Goal: Task Accomplishment & Management: Manage account settings

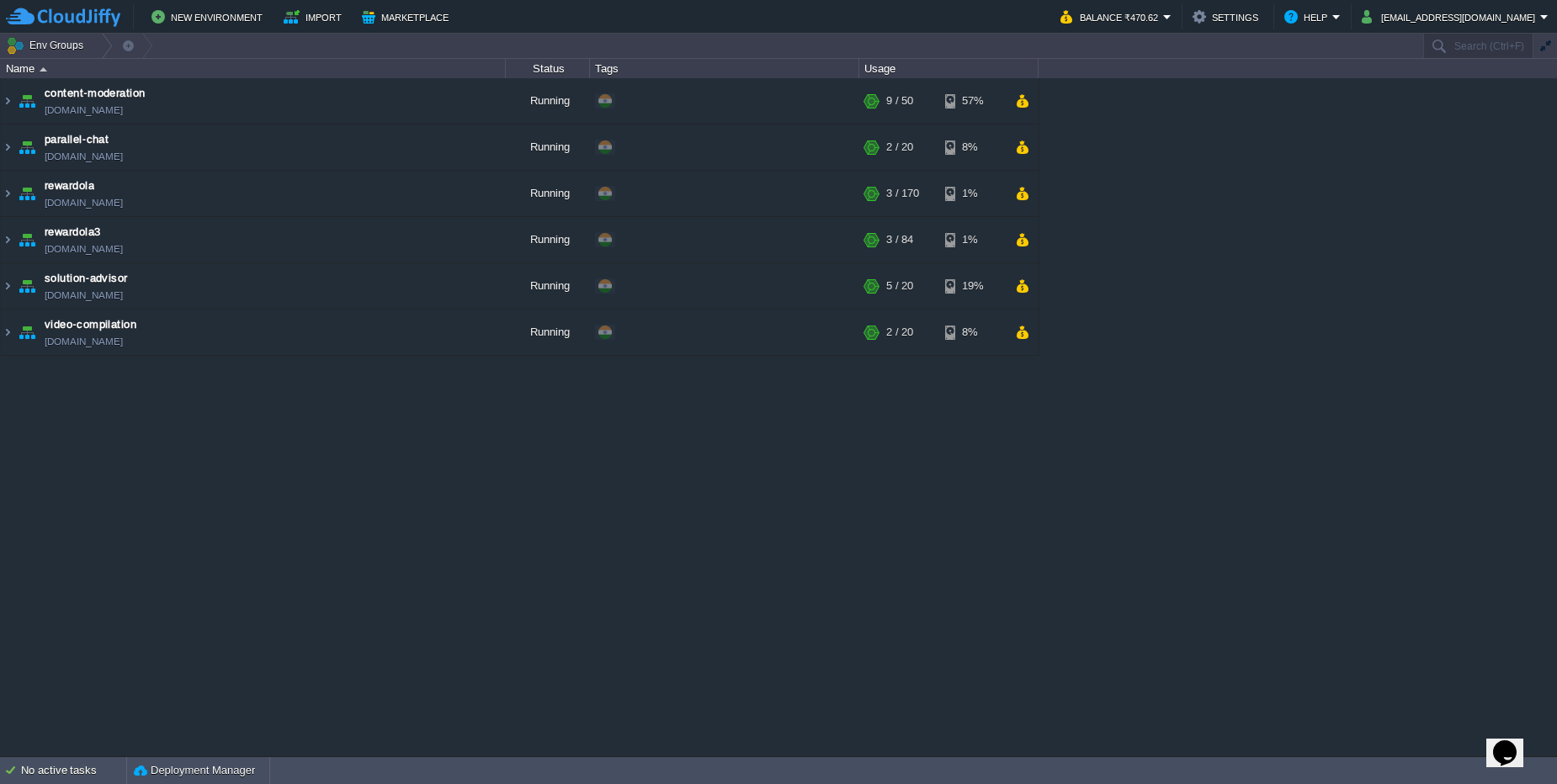
click at [294, 360] on div "content-moderation [DOMAIN_NAME] Running + Add to Env Group RAM 18% CPU 1% 9 / …" at bounding box center [778, 418] width 1557 height 678
click at [288, 354] on td "video-compilation [DOMAIN_NAME]" at bounding box center [254, 332] width 505 height 46
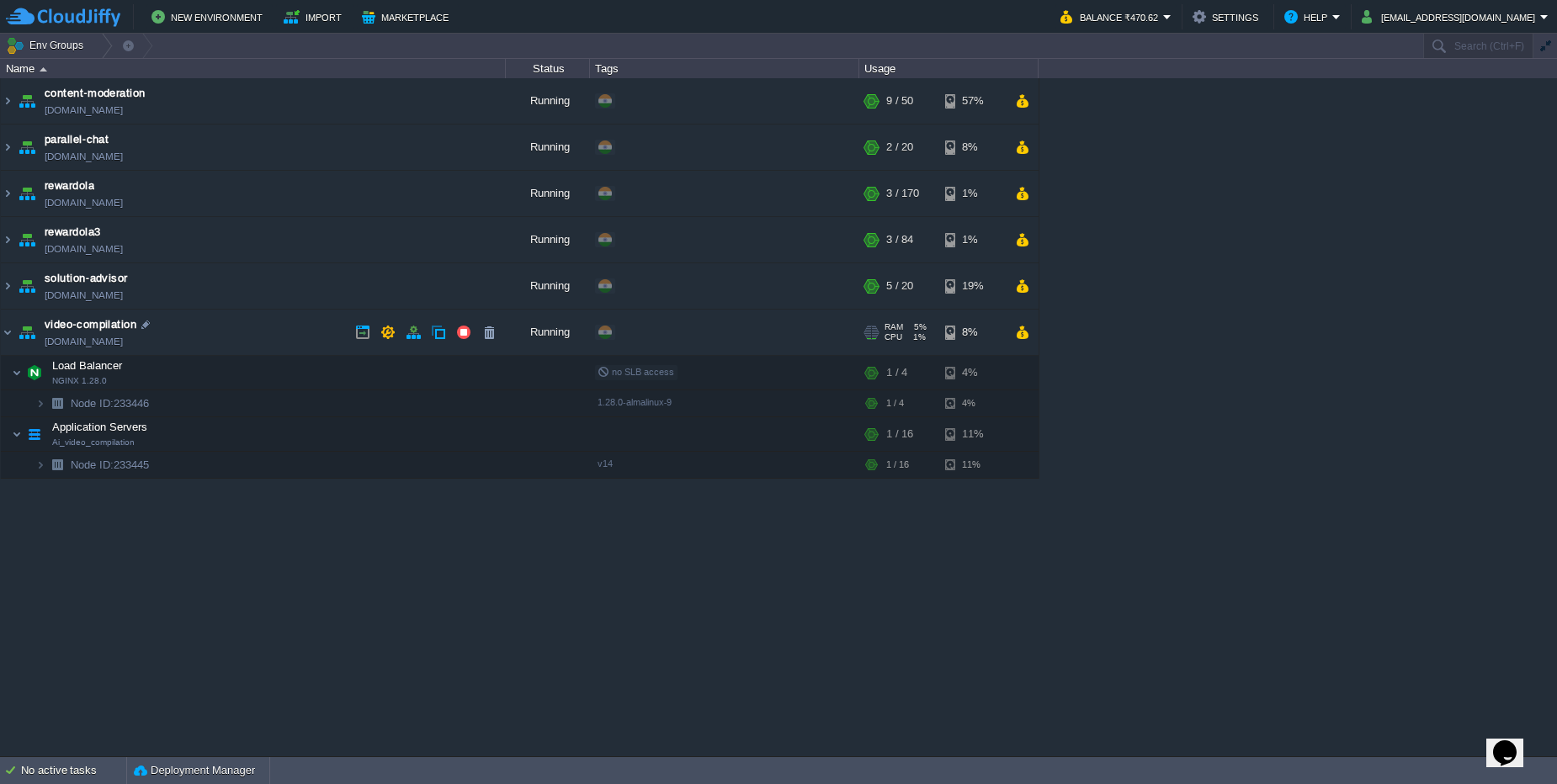
click at [288, 354] on td "video-compilation [DOMAIN_NAME]" at bounding box center [254, 332] width 505 height 46
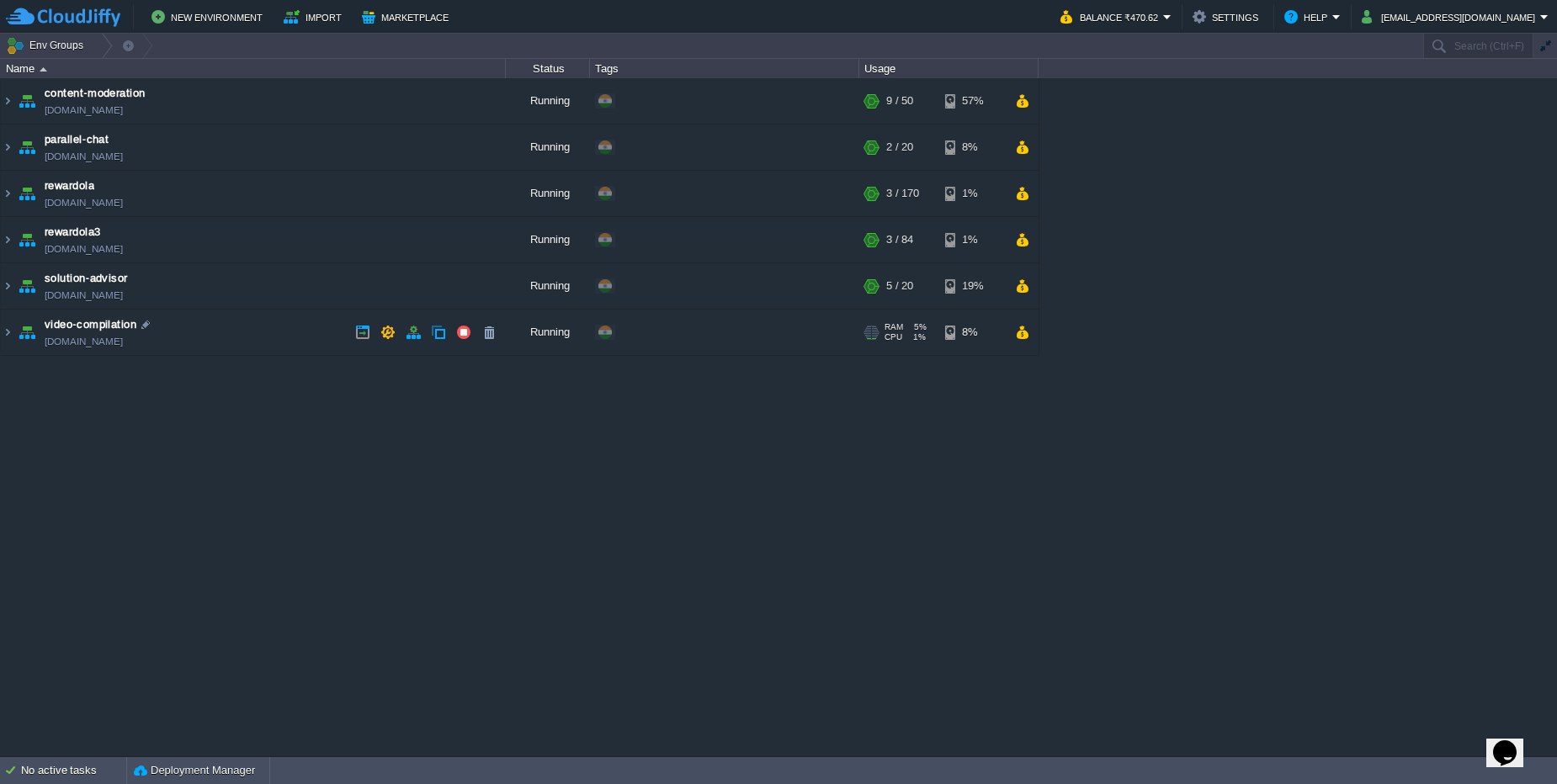
click at [288, 354] on td "video-compilation [DOMAIN_NAME]" at bounding box center [254, 332] width 505 height 46
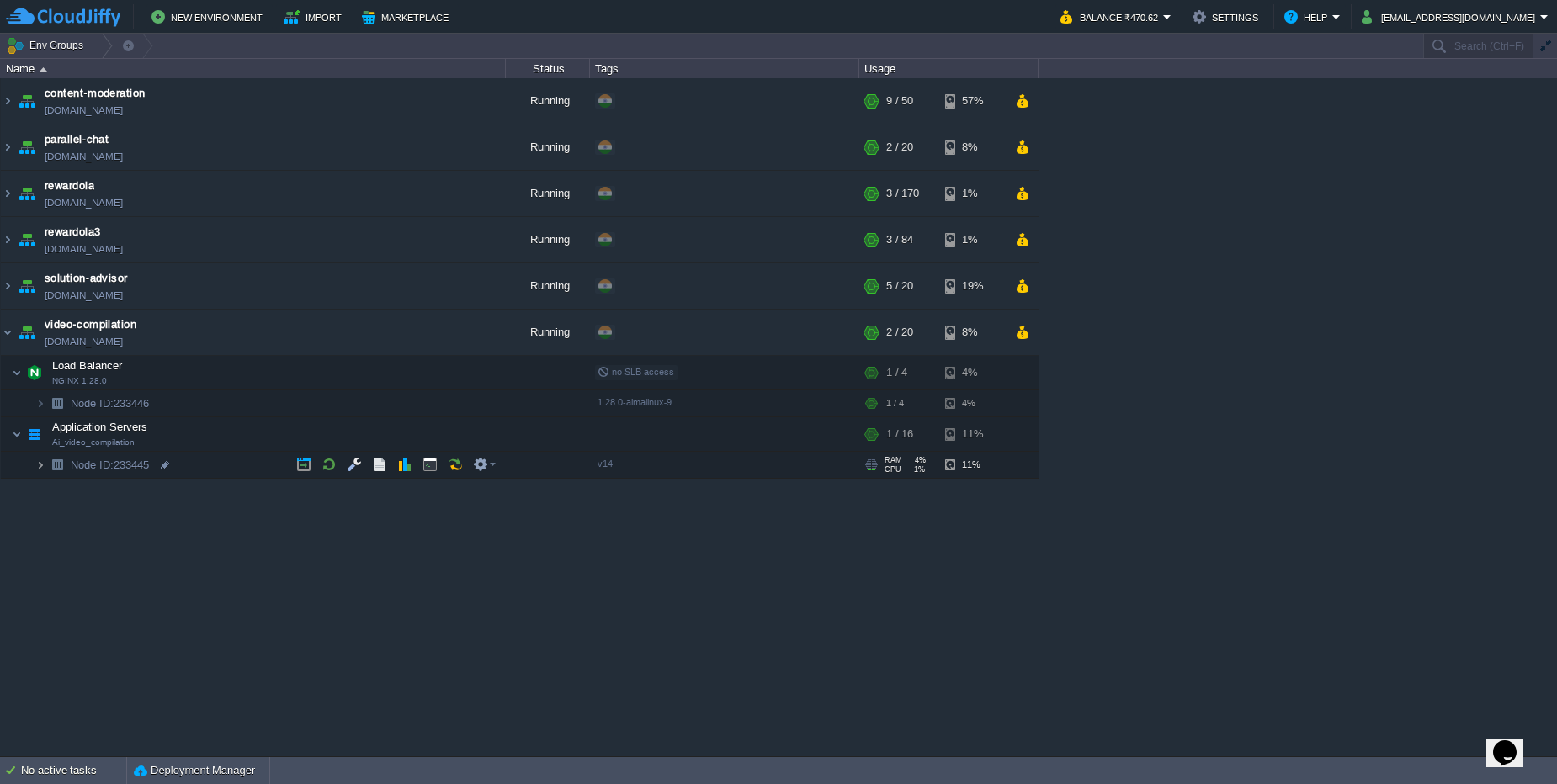
click at [37, 466] on img at bounding box center [40, 465] width 10 height 27
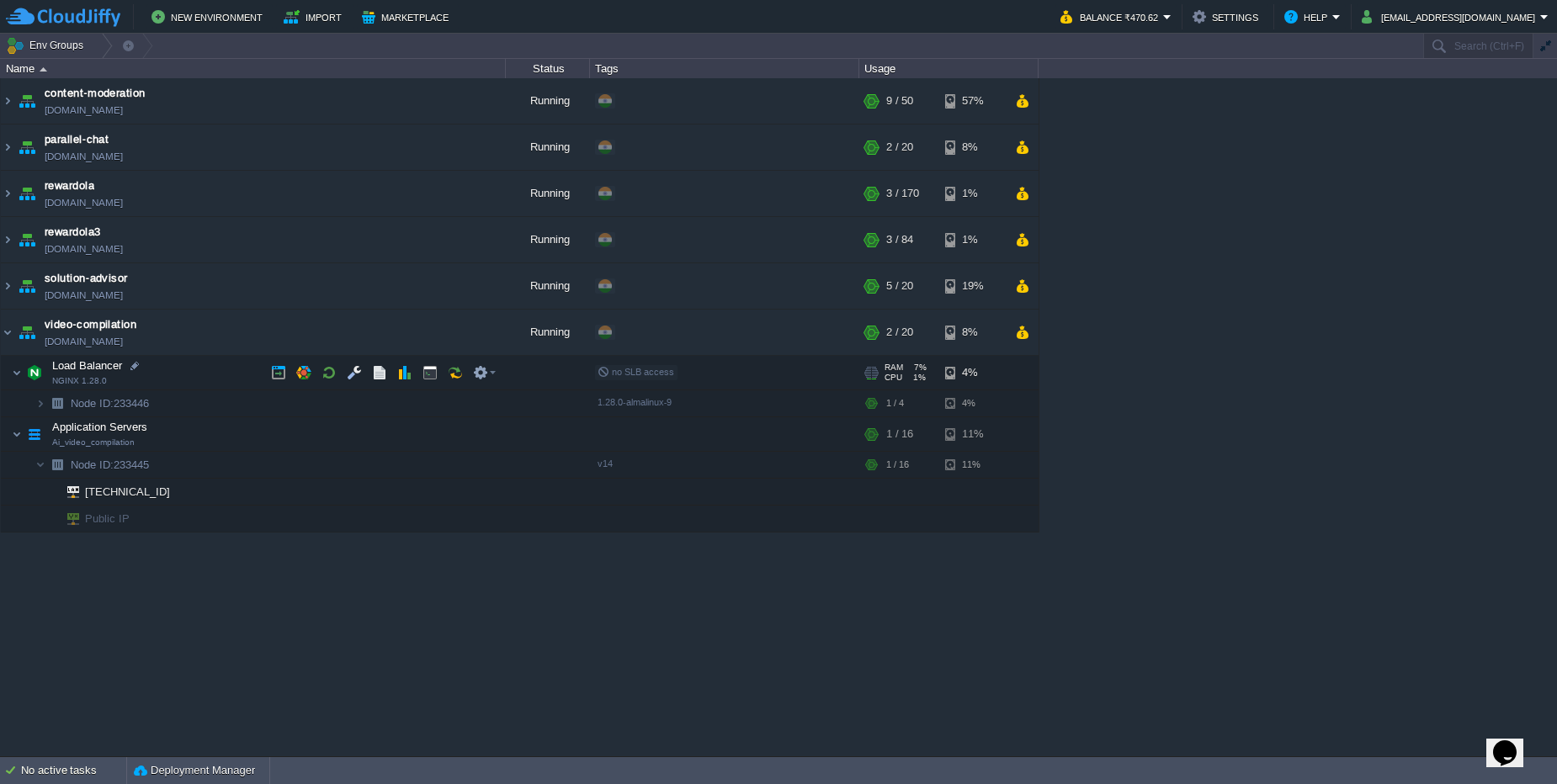
click at [193, 376] on td "Load Balancer NGINX 1.28.0" at bounding box center [254, 372] width 505 height 34
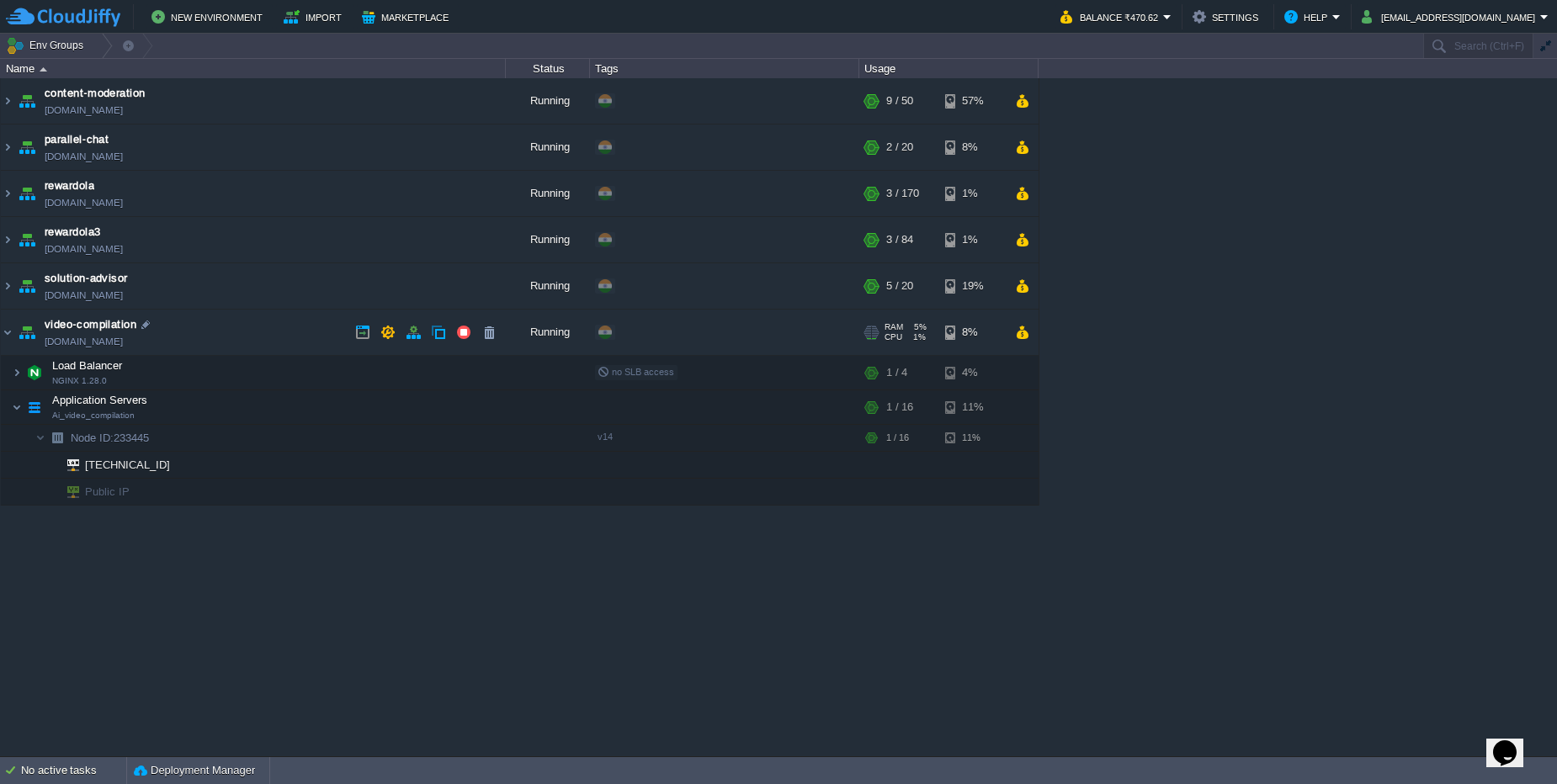
click at [207, 336] on td "video-compilation [DOMAIN_NAME]" at bounding box center [254, 332] width 505 height 46
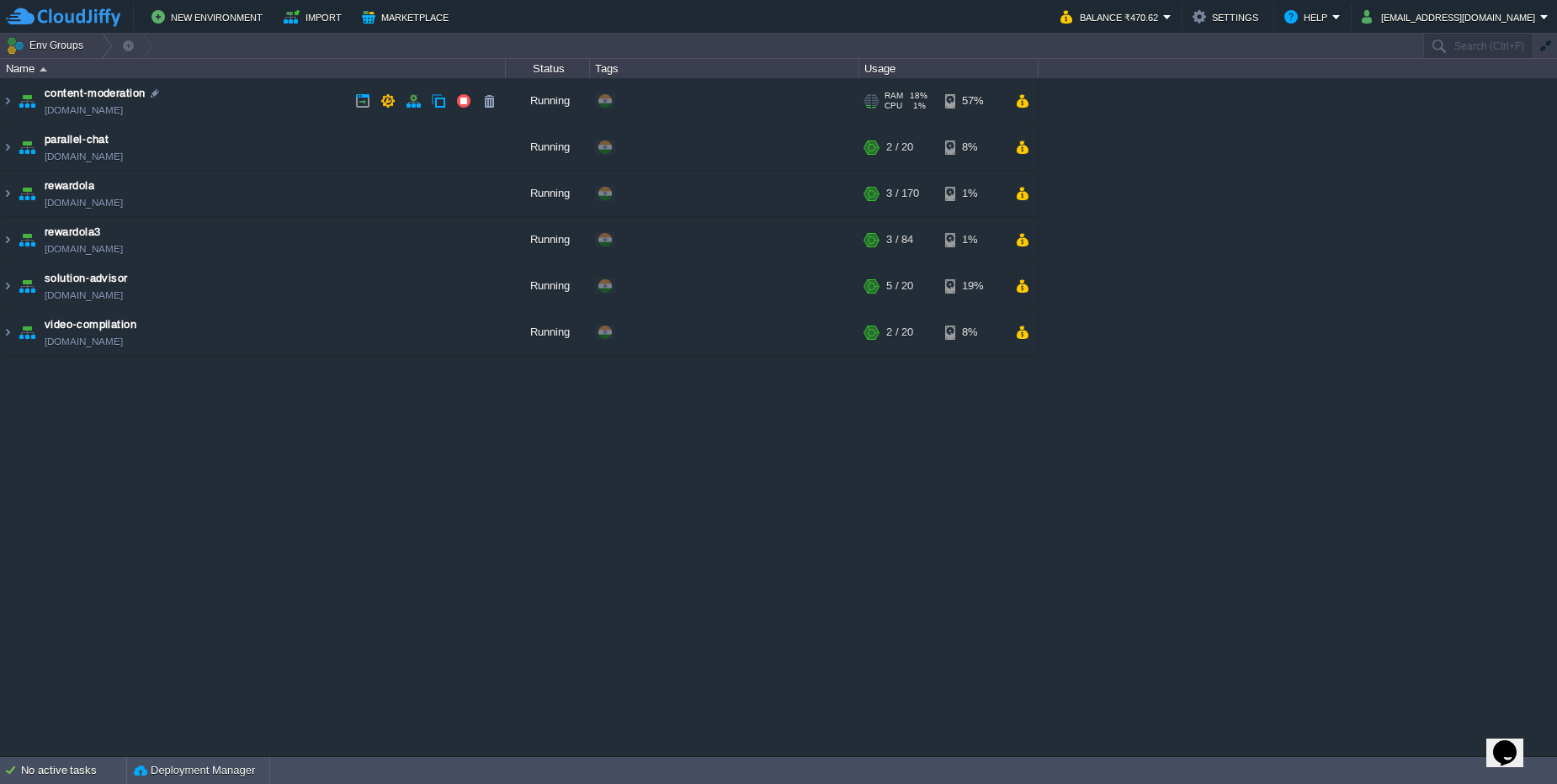
click at [297, 97] on td "content-moderation [DOMAIN_NAME]" at bounding box center [254, 101] width 505 height 46
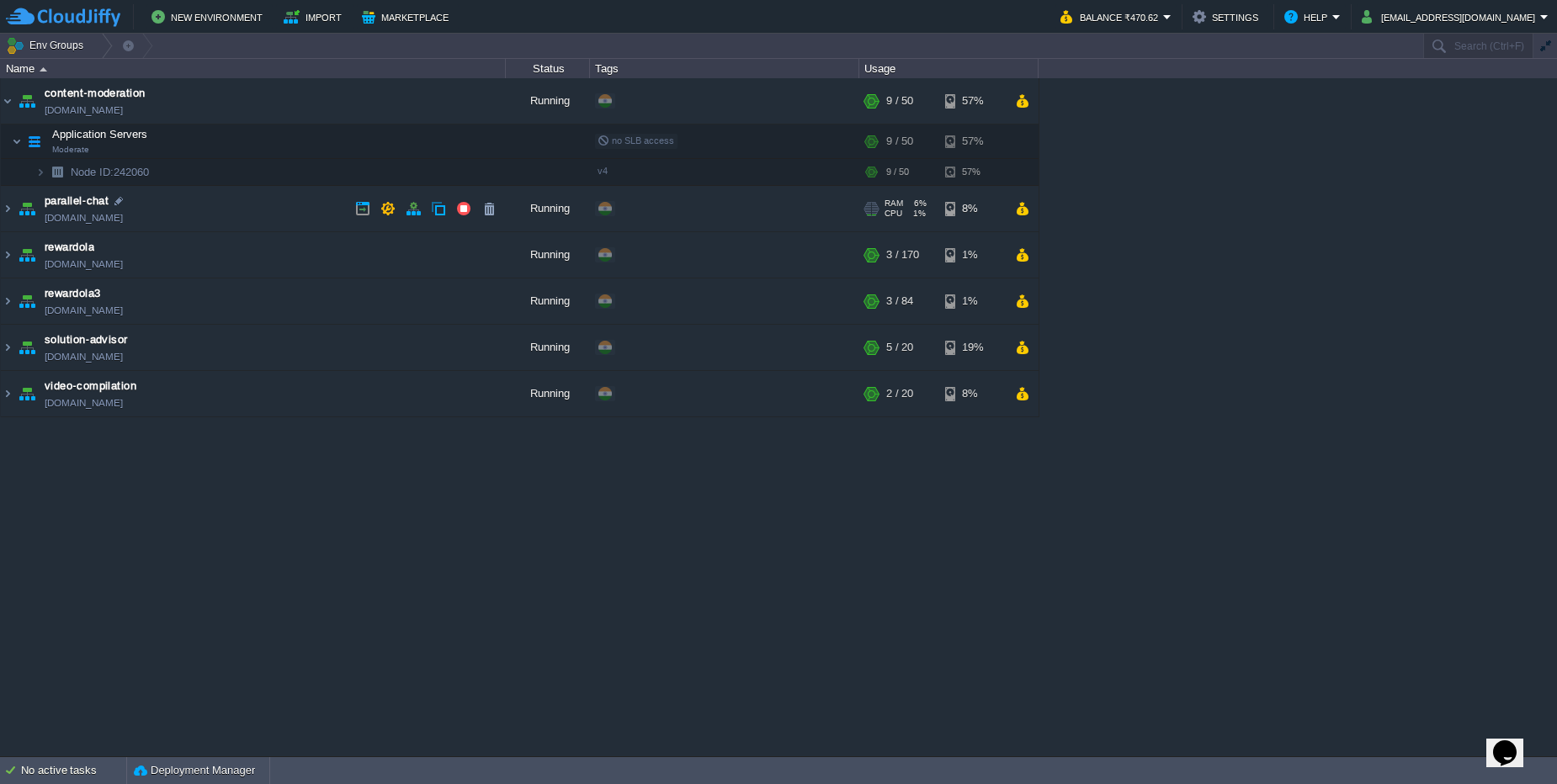
click at [270, 210] on td "parallel-chat [DOMAIN_NAME]" at bounding box center [254, 208] width 505 height 46
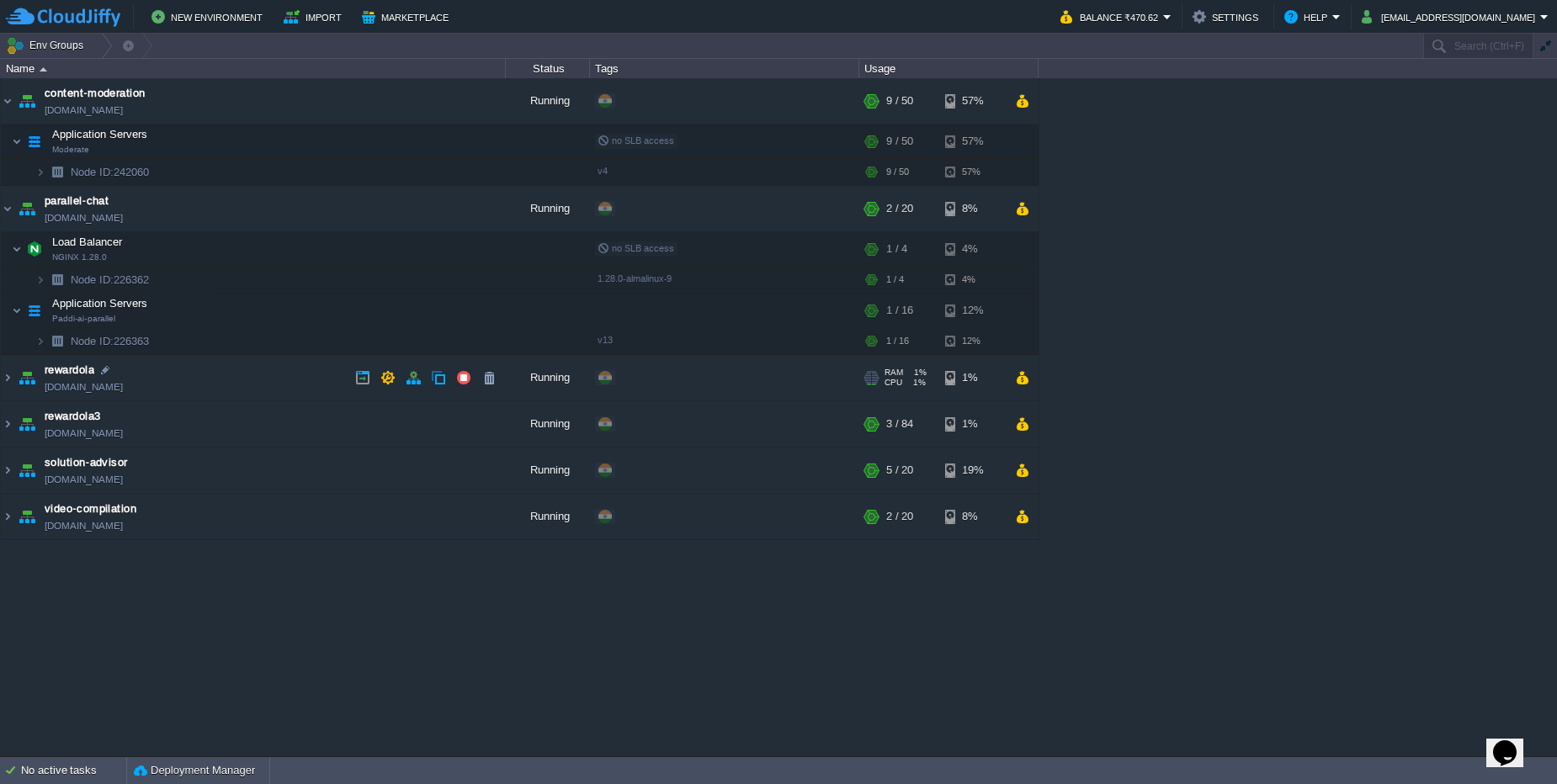
click at [202, 390] on td "rewardola [DOMAIN_NAME]" at bounding box center [254, 377] width 505 height 46
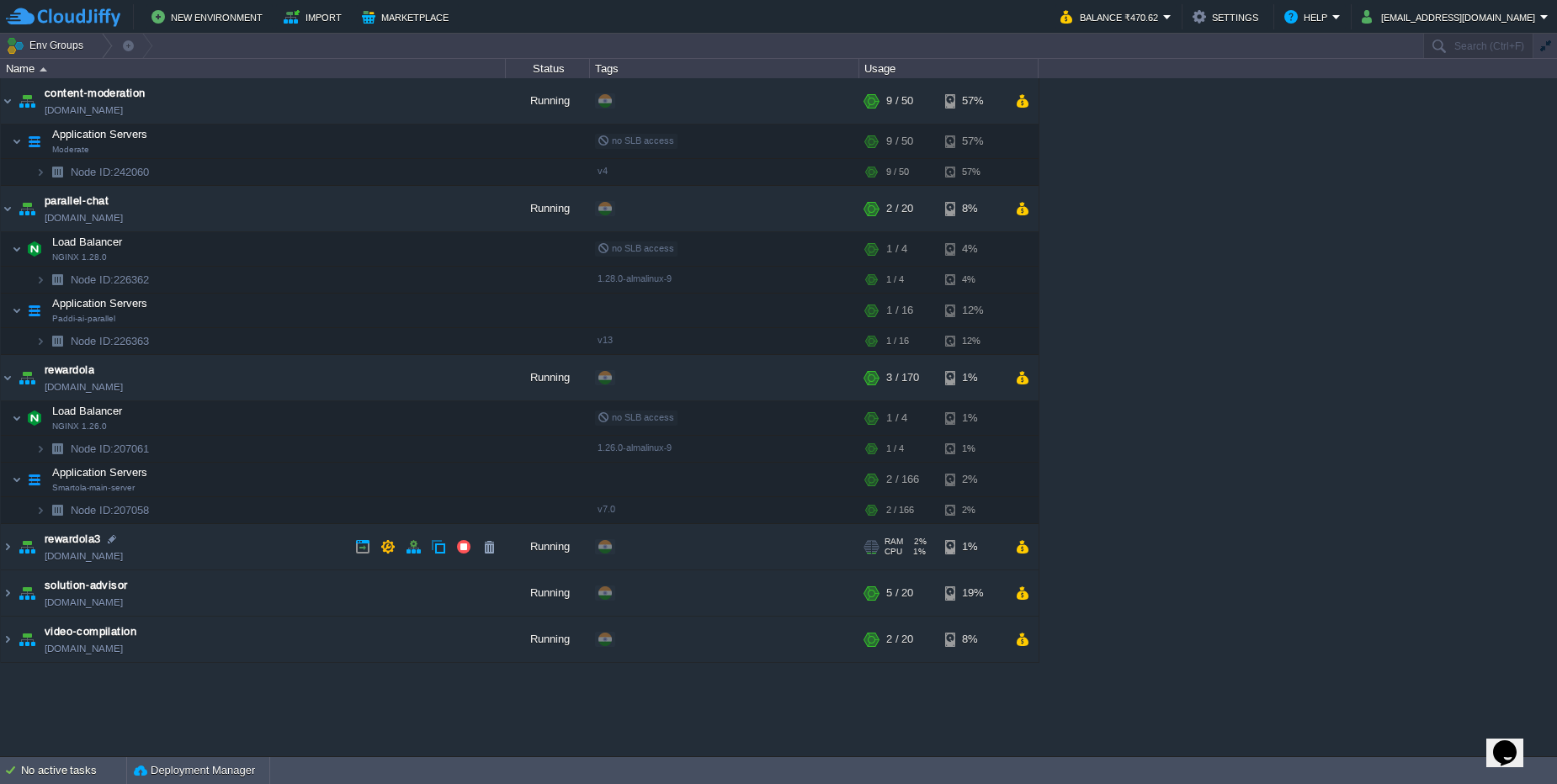
click at [196, 539] on td "rewardola3 [DOMAIN_NAME]" at bounding box center [254, 546] width 505 height 46
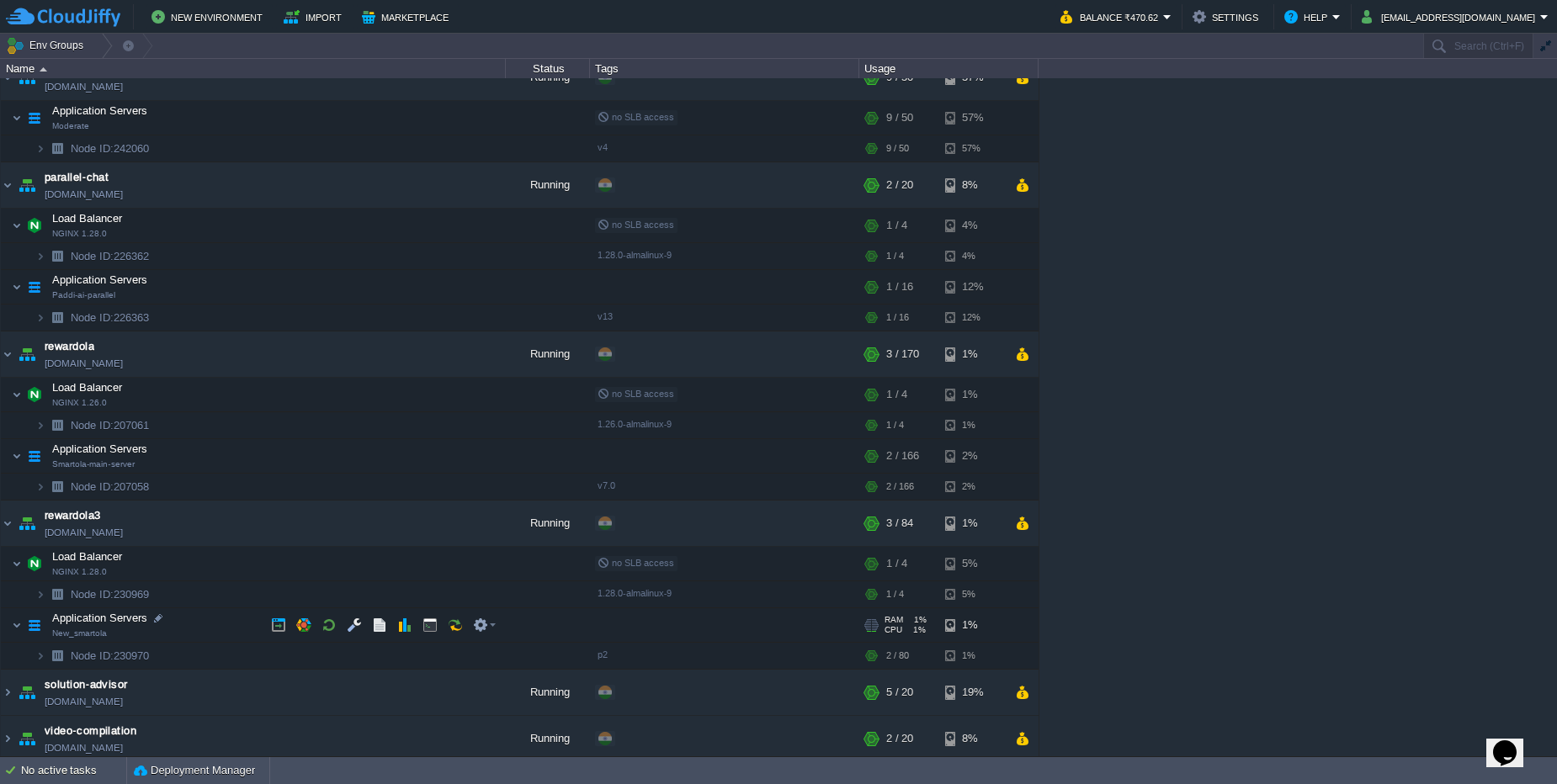
scroll to position [29, 0]
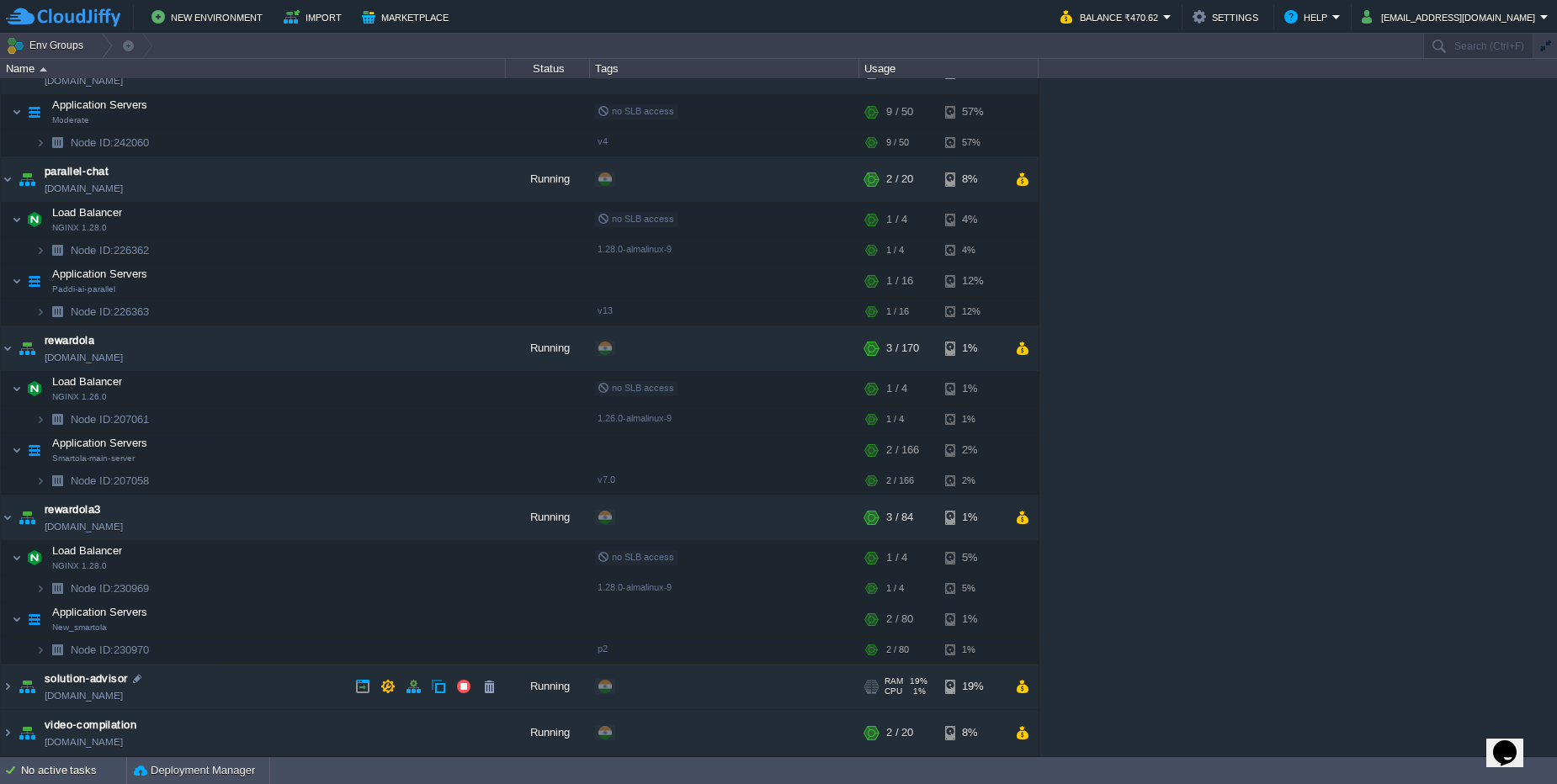
click at [207, 684] on td "solution-advisor [DOMAIN_NAME]" at bounding box center [254, 686] width 505 height 46
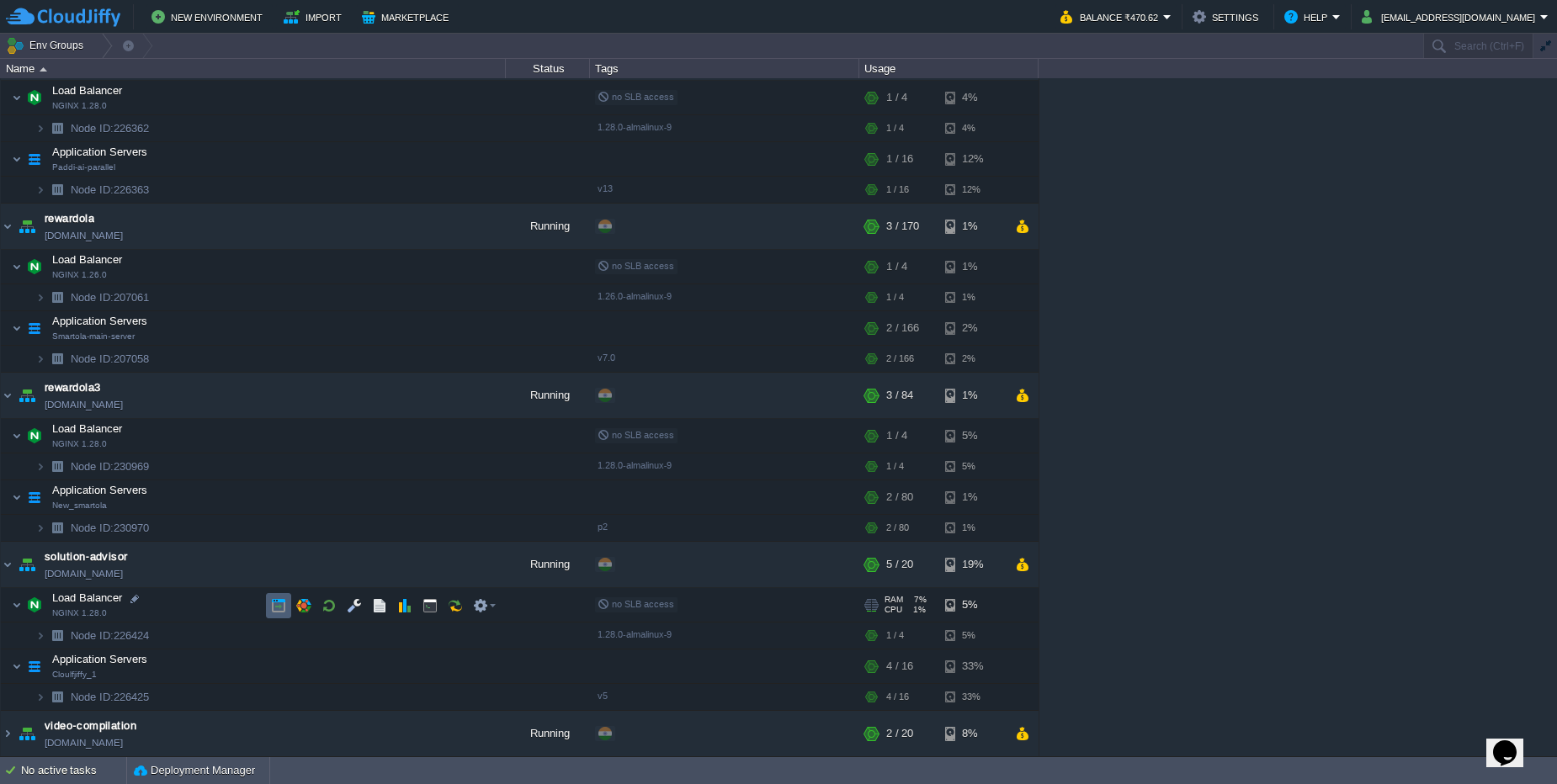
scroll to position [152, 0]
click at [221, 749] on td "video-compilation [DOMAIN_NAME]" at bounding box center [254, 732] width 505 height 46
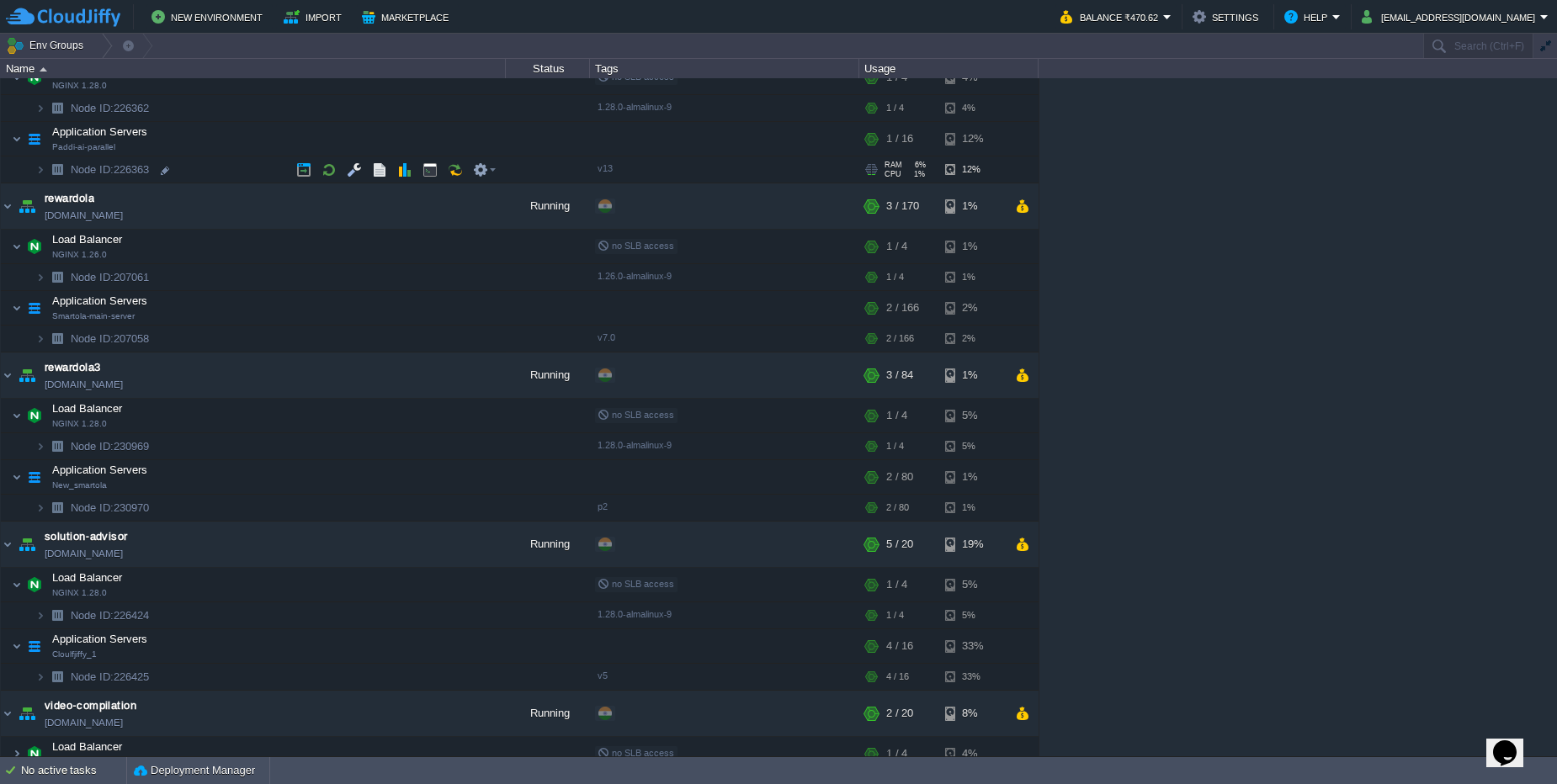
scroll to position [0, 0]
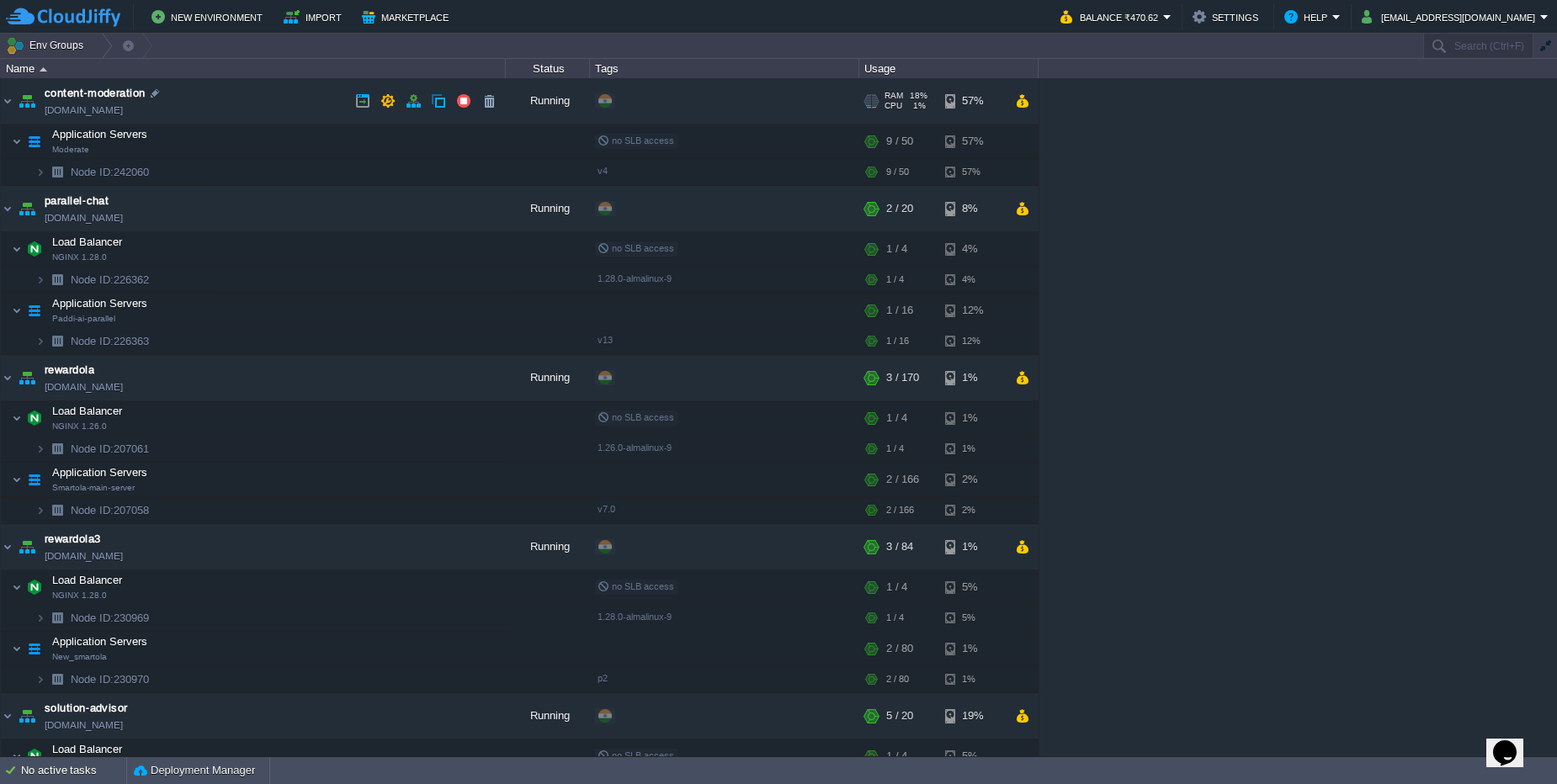
click at [321, 96] on td "content-moderation [DOMAIN_NAME]" at bounding box center [254, 101] width 505 height 46
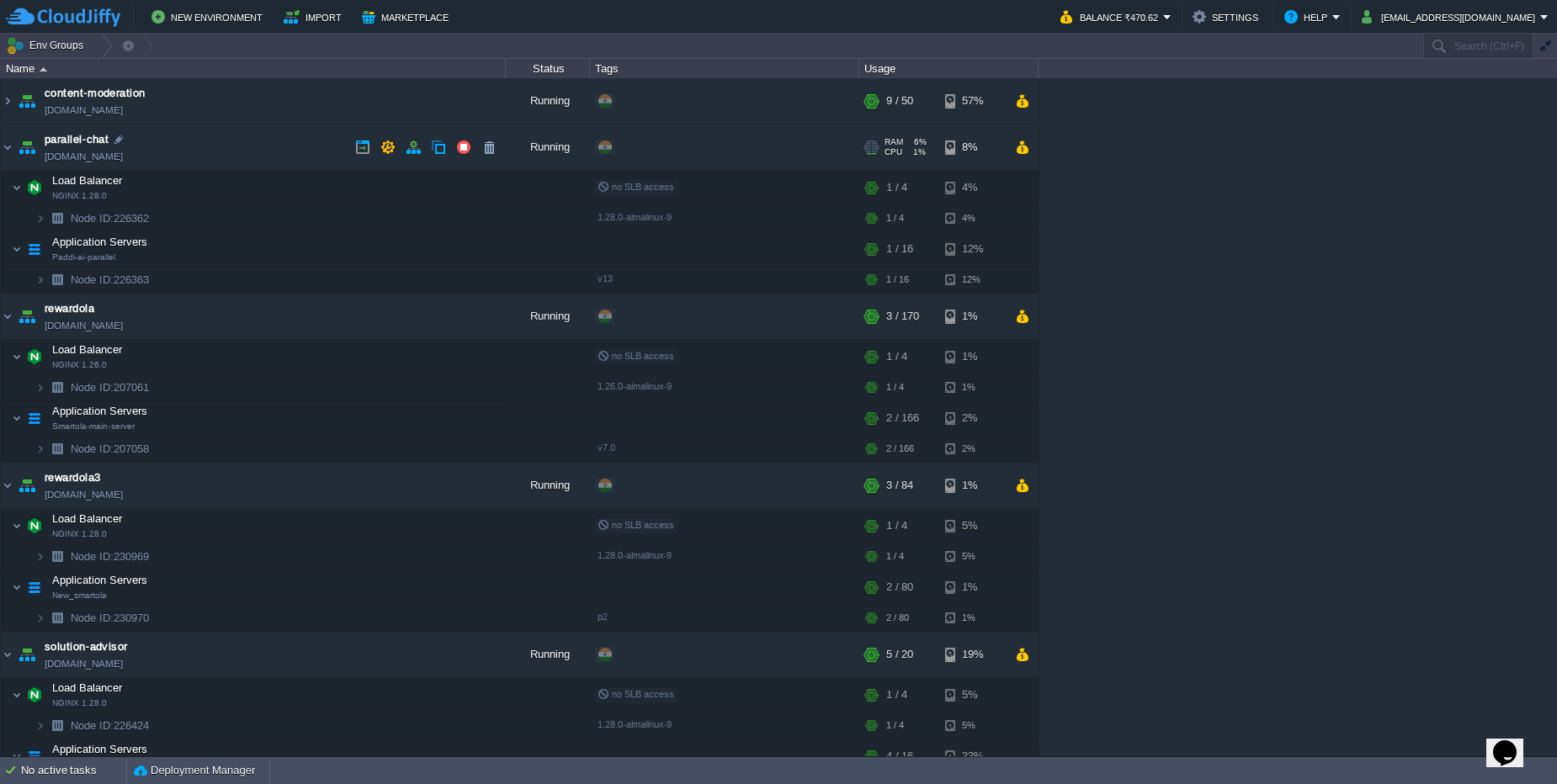
click at [295, 140] on td "parallel-chat [DOMAIN_NAME]" at bounding box center [254, 147] width 505 height 46
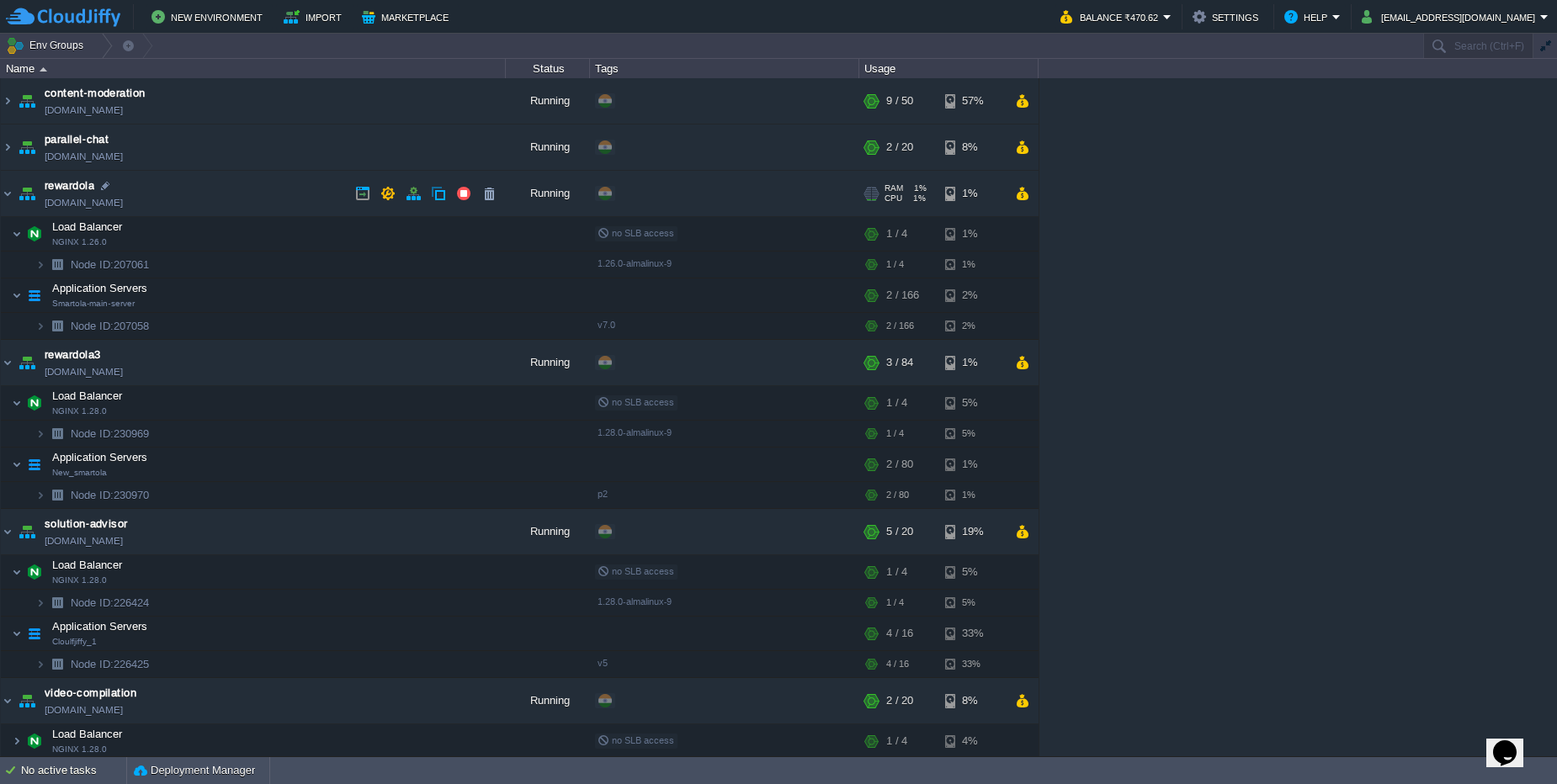
click at [283, 190] on td "rewardola [DOMAIN_NAME]" at bounding box center [254, 194] width 505 height 46
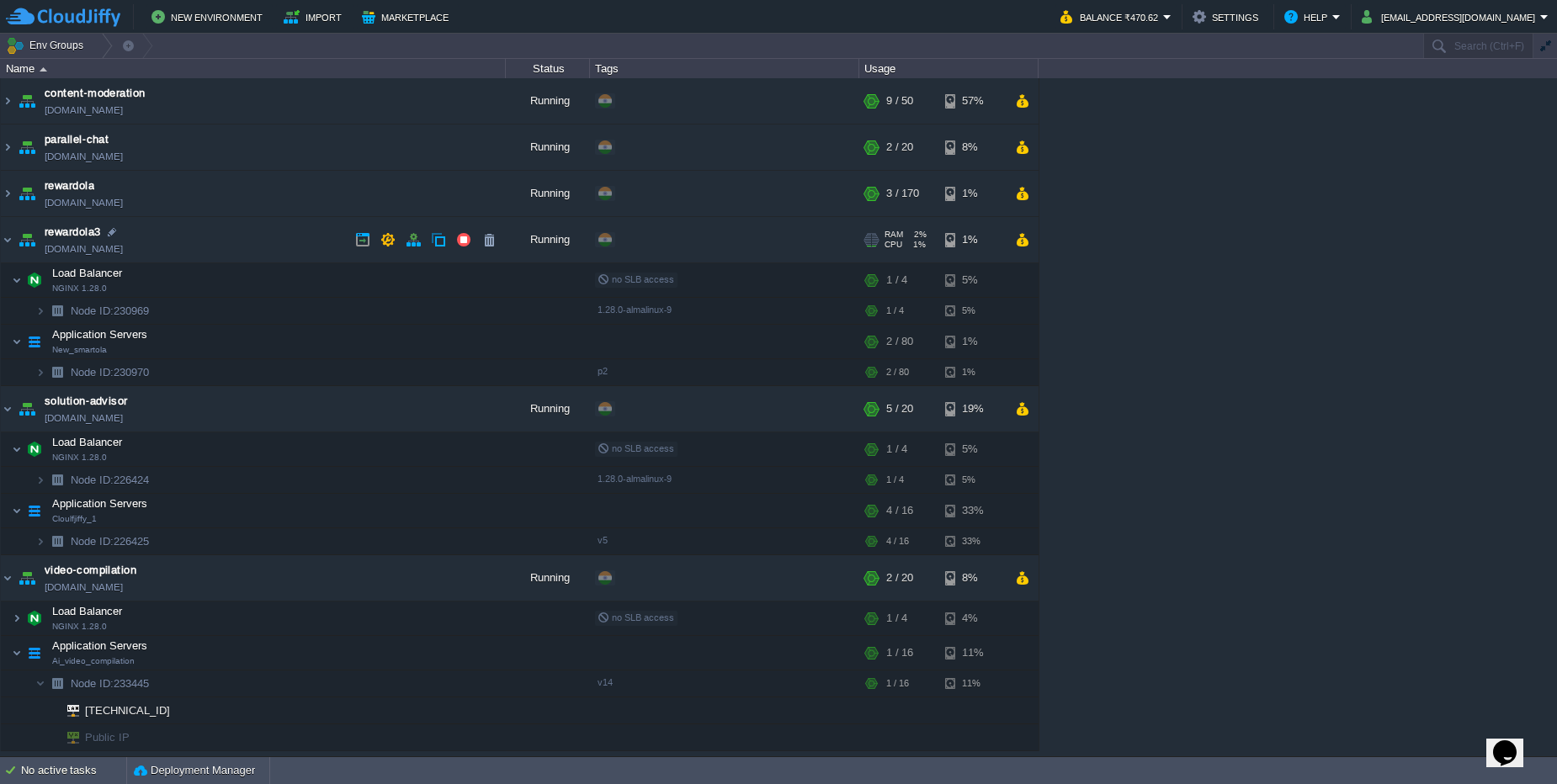
click at [282, 239] on td "rewardola3 [DOMAIN_NAME]" at bounding box center [254, 240] width 505 height 46
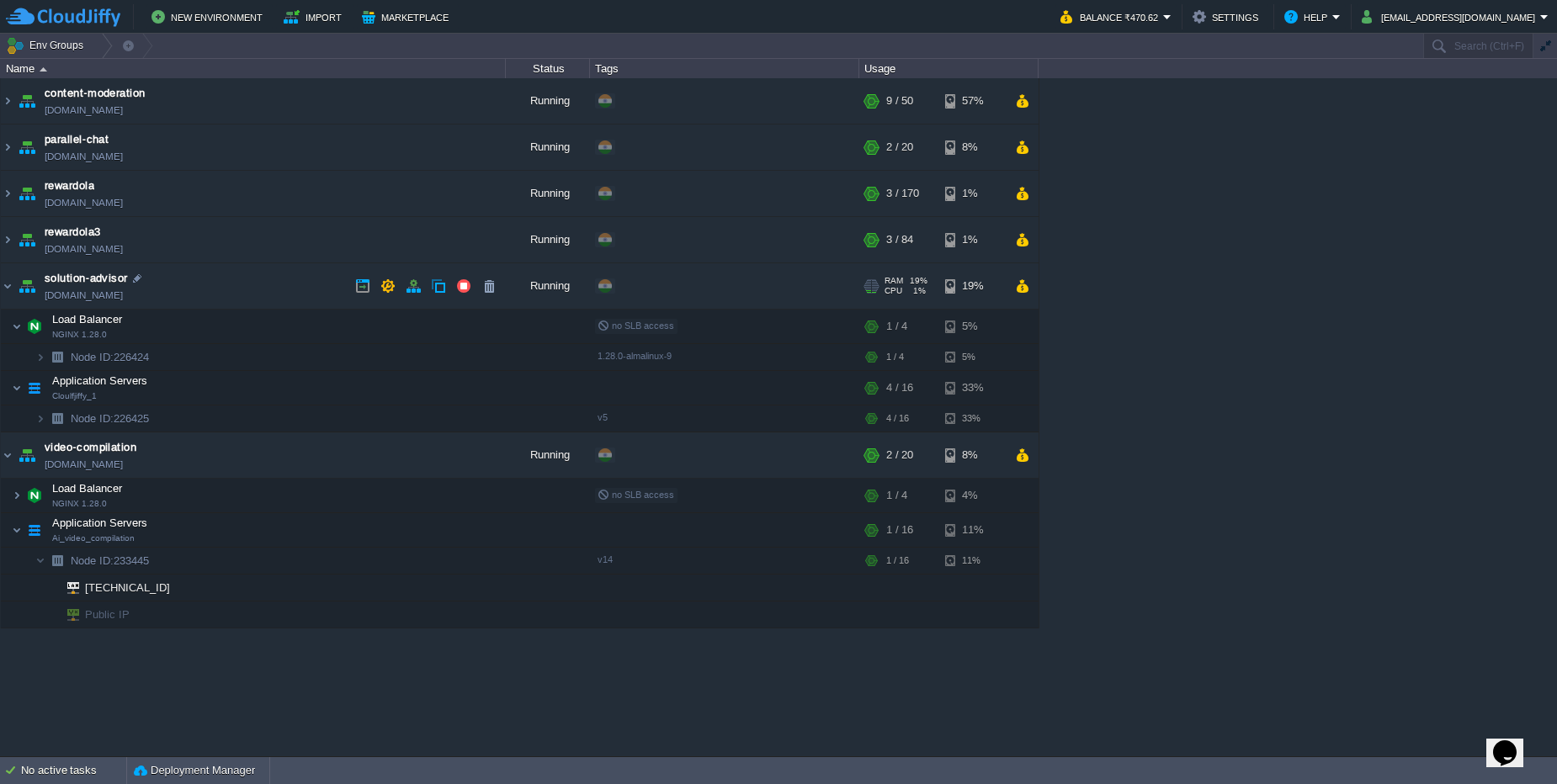
click at [269, 281] on td "solution-advisor [DOMAIN_NAME]" at bounding box center [254, 286] width 505 height 46
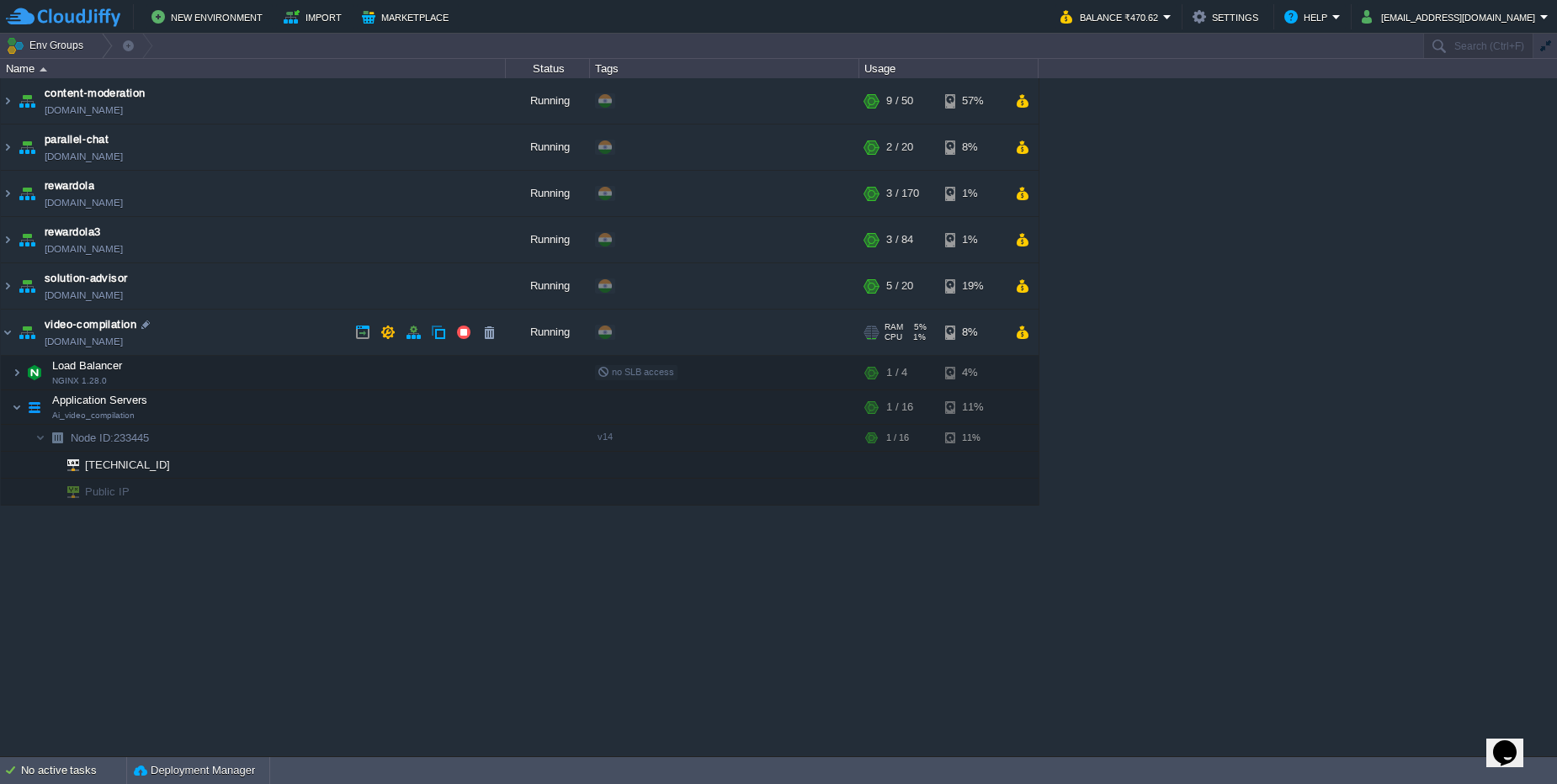
click at [265, 325] on td "video-compilation [DOMAIN_NAME]" at bounding box center [254, 332] width 505 height 46
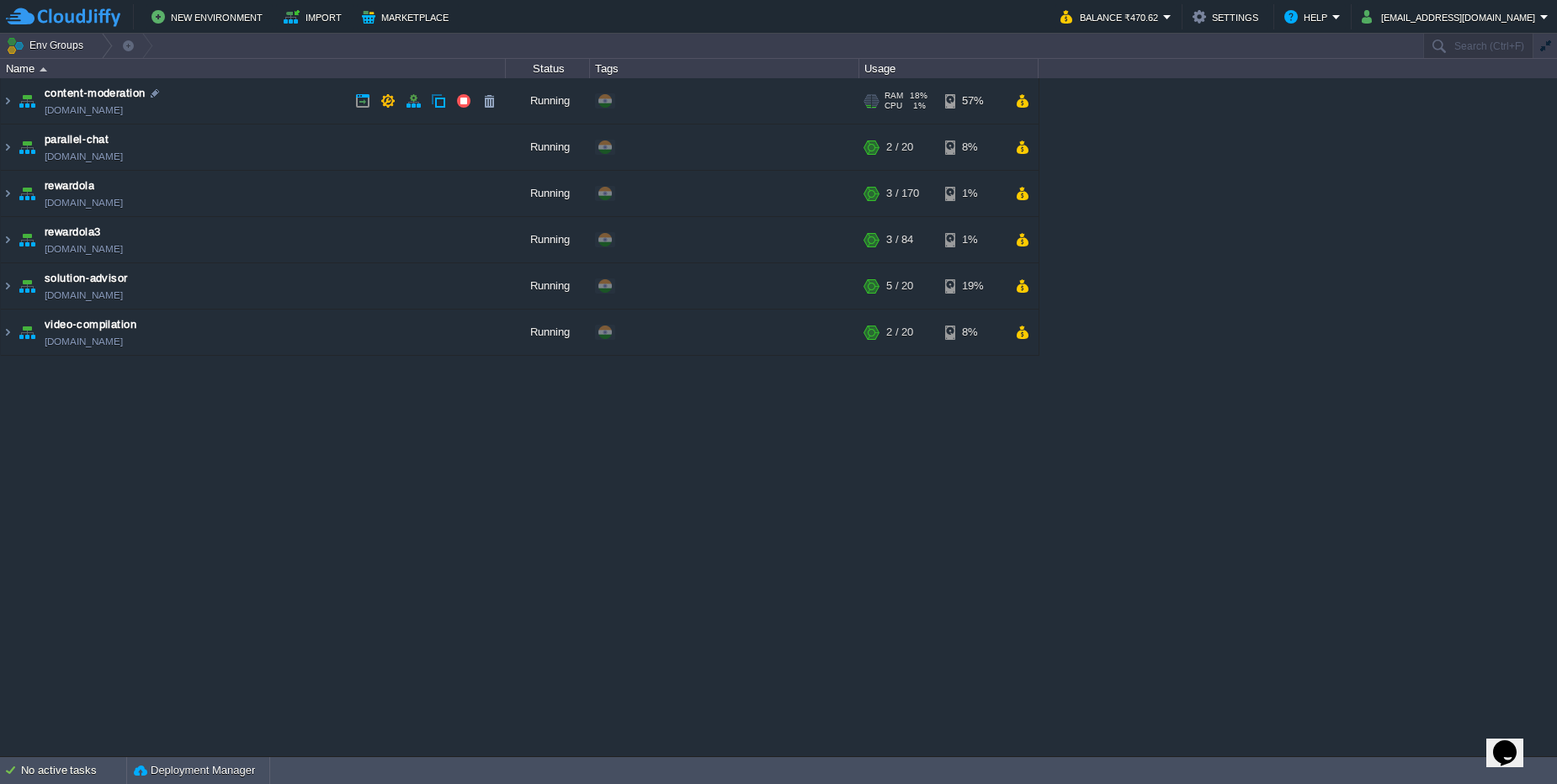
click at [232, 104] on td "content-moderation [DOMAIN_NAME]" at bounding box center [254, 101] width 505 height 46
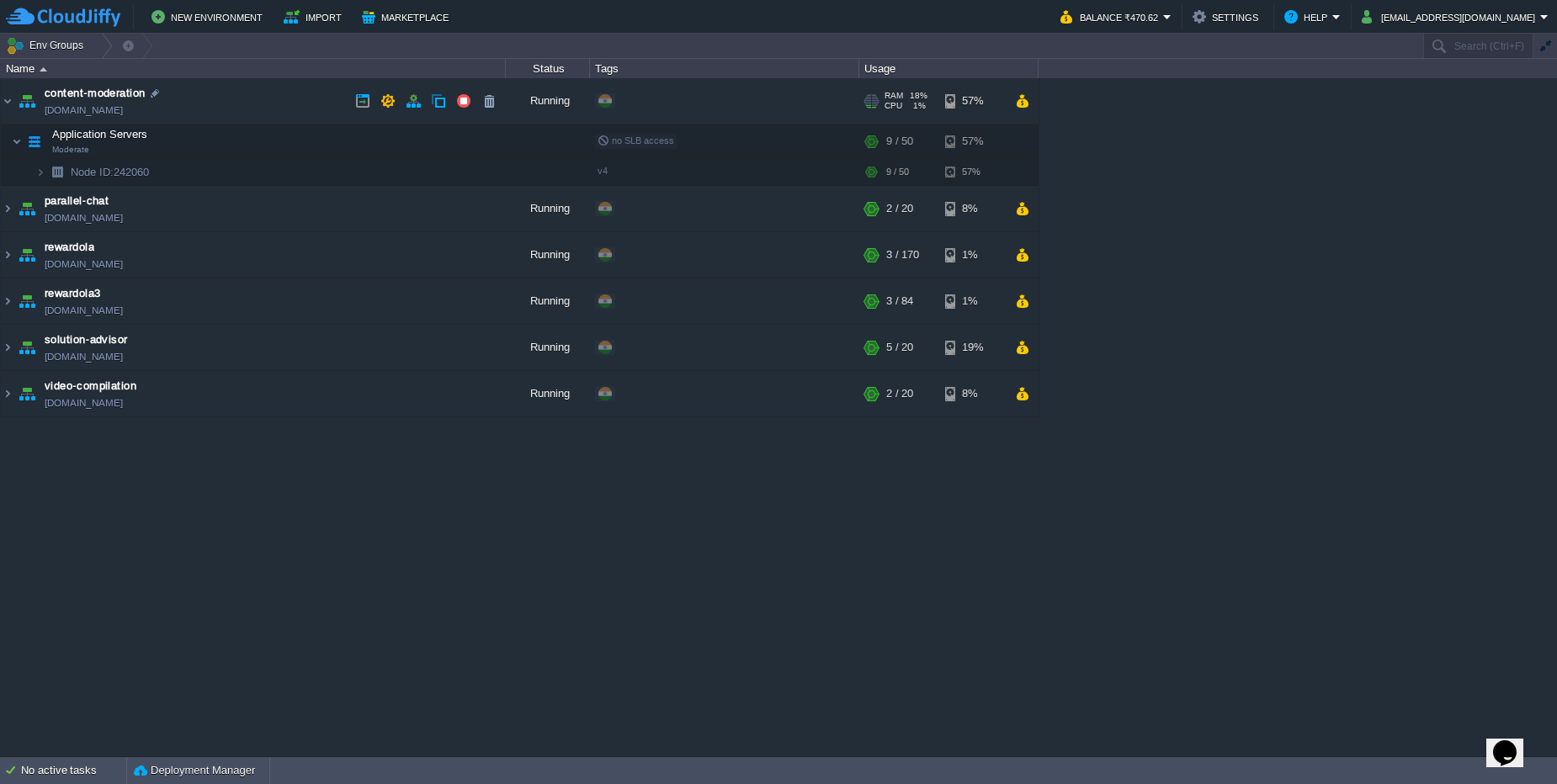
click at [232, 104] on td "content-moderation [DOMAIN_NAME]" at bounding box center [254, 101] width 505 height 46
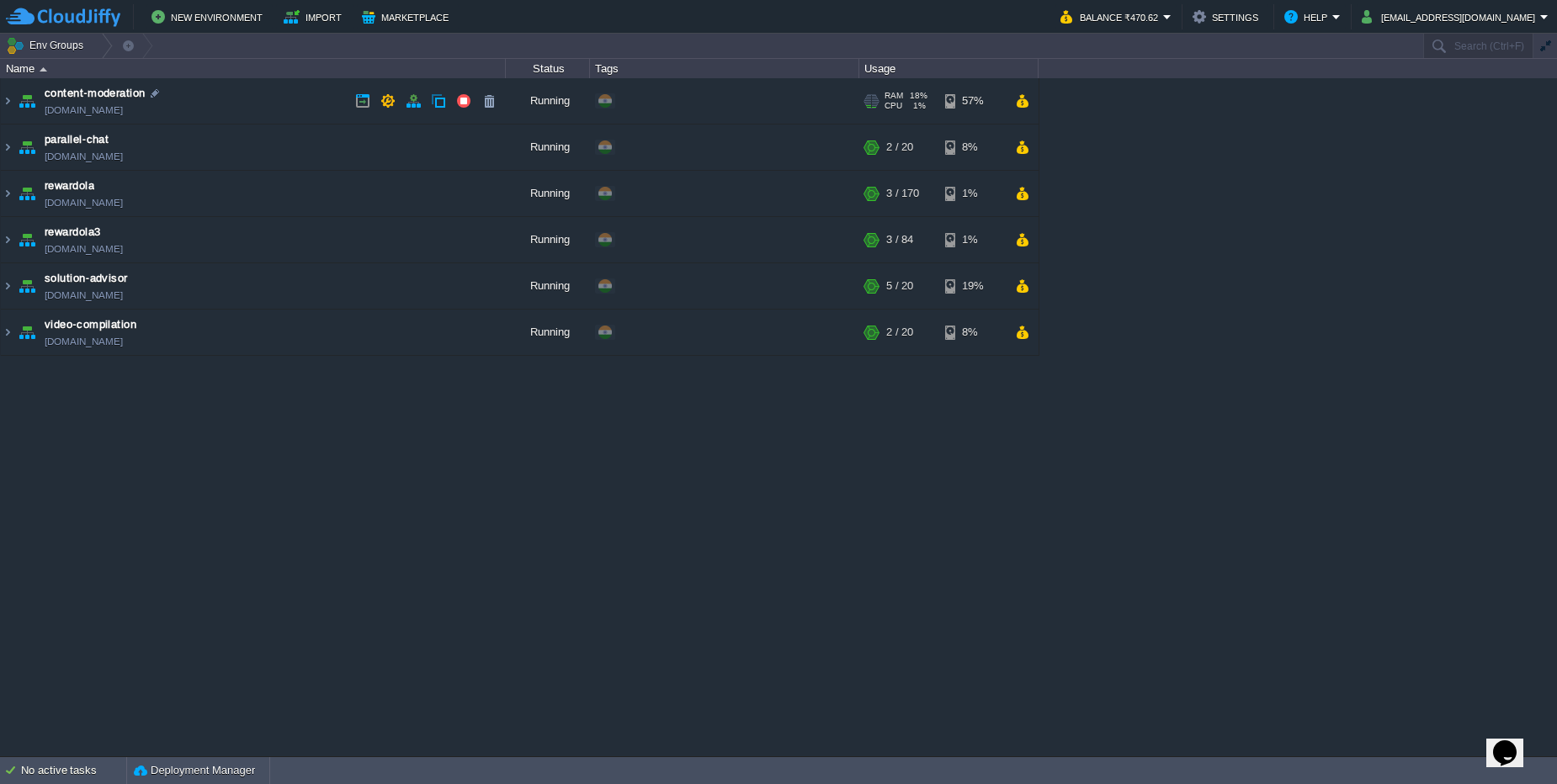
click at [232, 104] on td "content-moderation [DOMAIN_NAME]" at bounding box center [254, 101] width 505 height 46
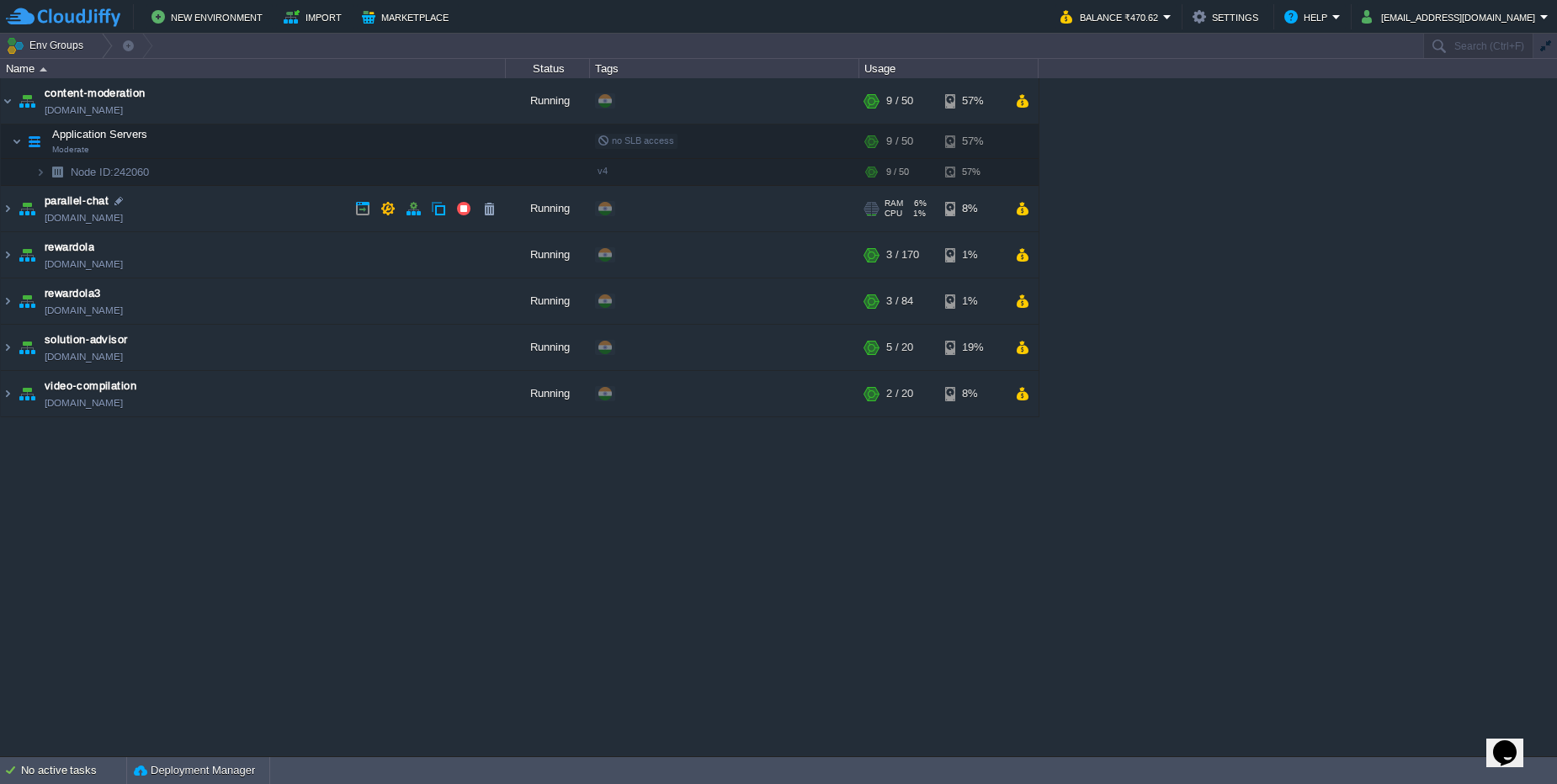
click at [220, 205] on td "parallel-chat [DOMAIN_NAME]" at bounding box center [254, 208] width 505 height 46
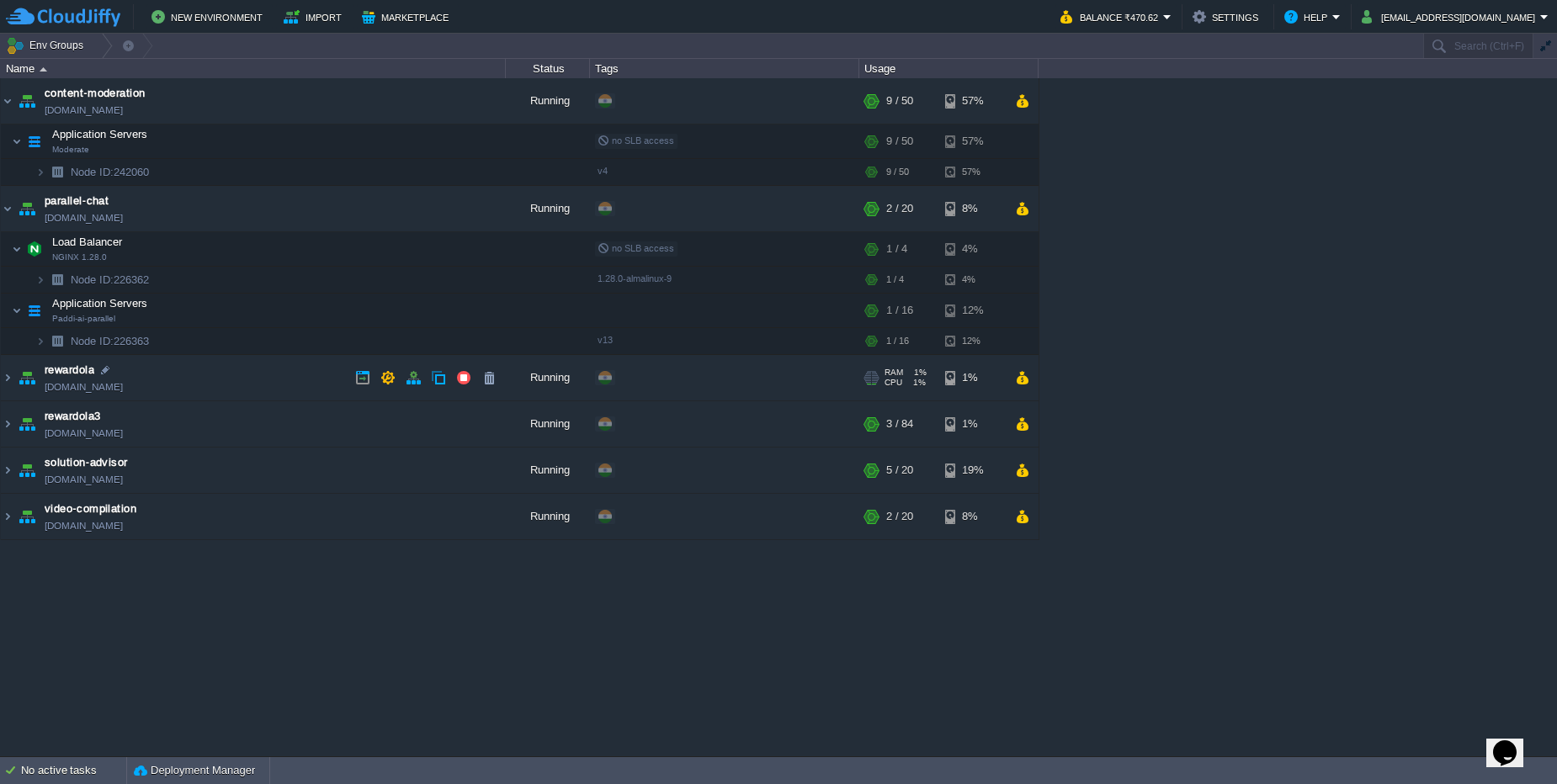
click at [212, 384] on td "rewardola [DOMAIN_NAME]" at bounding box center [254, 377] width 505 height 46
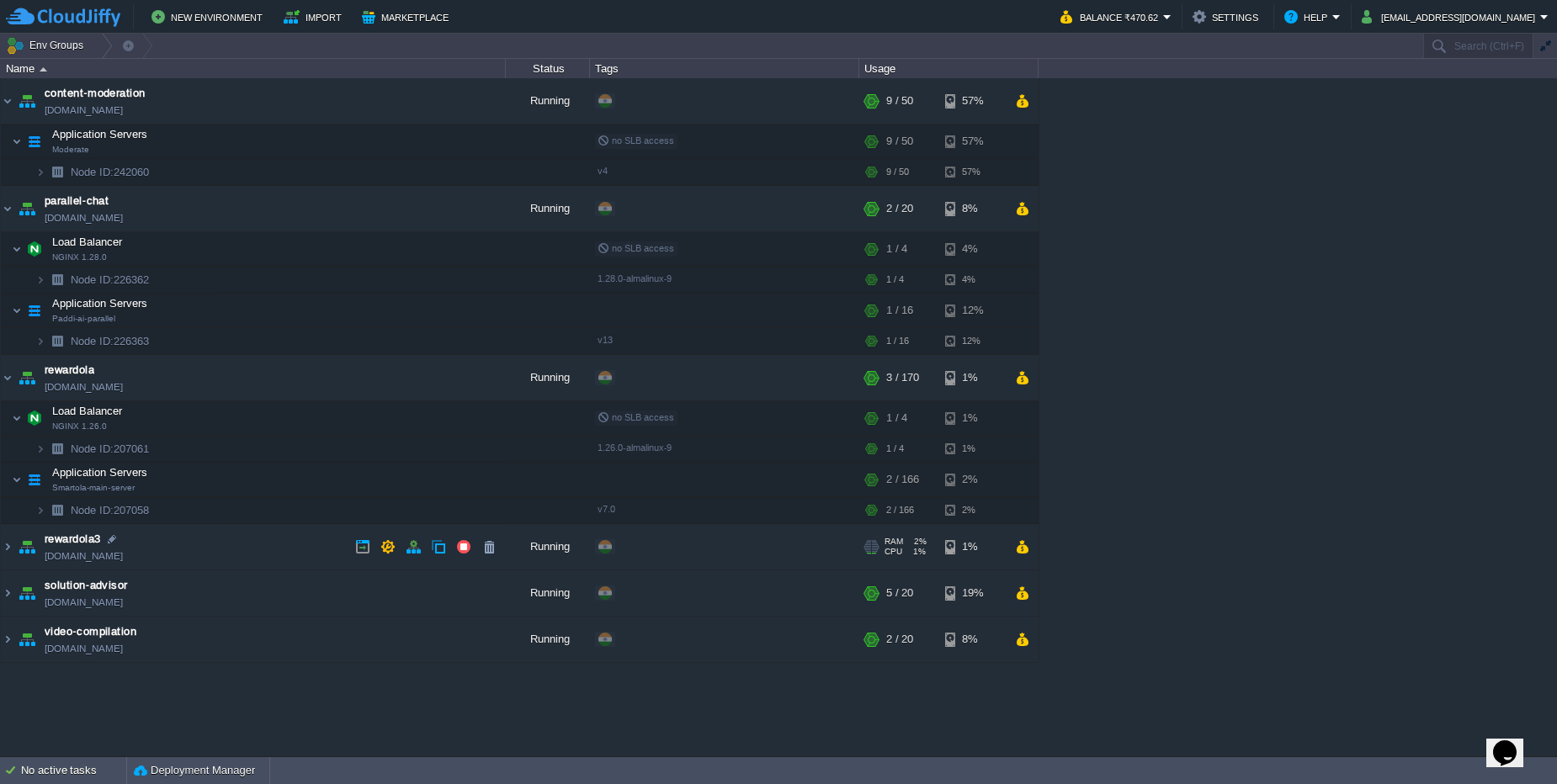
click at [230, 558] on td "rewardola3 [DOMAIN_NAME]" at bounding box center [254, 546] width 505 height 46
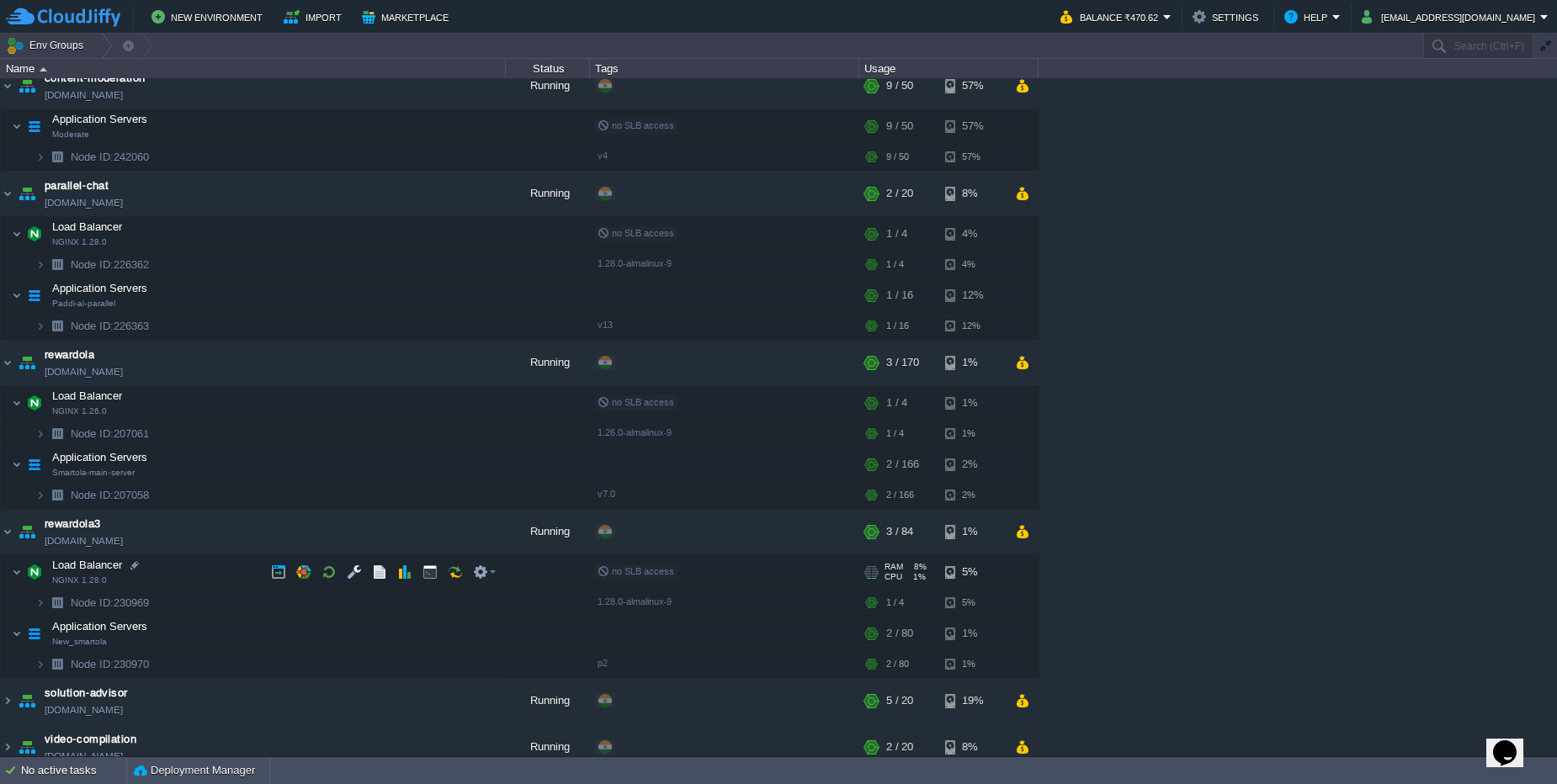
scroll to position [29, 0]
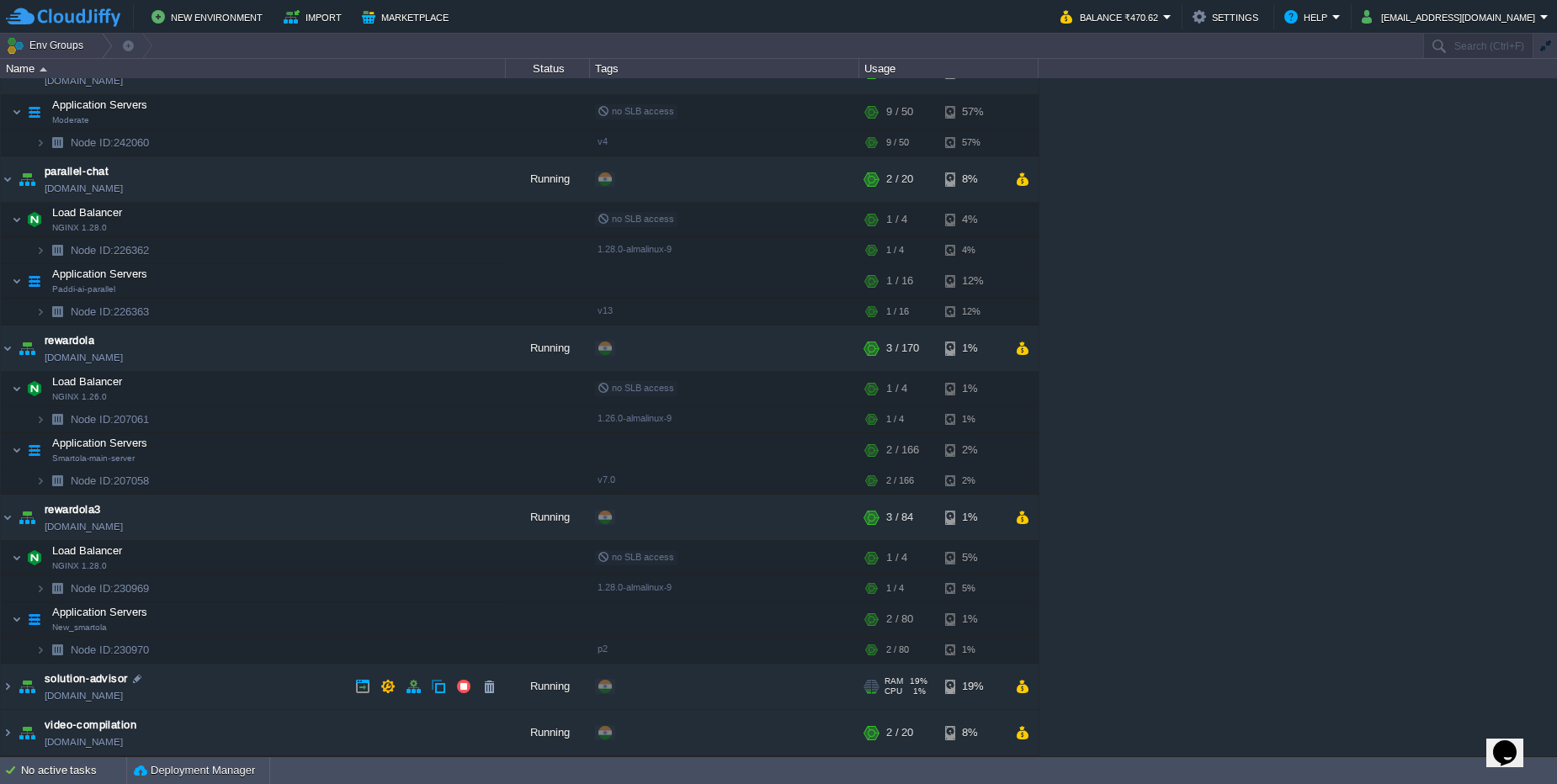
click at [222, 675] on td "solution-advisor [DOMAIN_NAME]" at bounding box center [254, 686] width 505 height 46
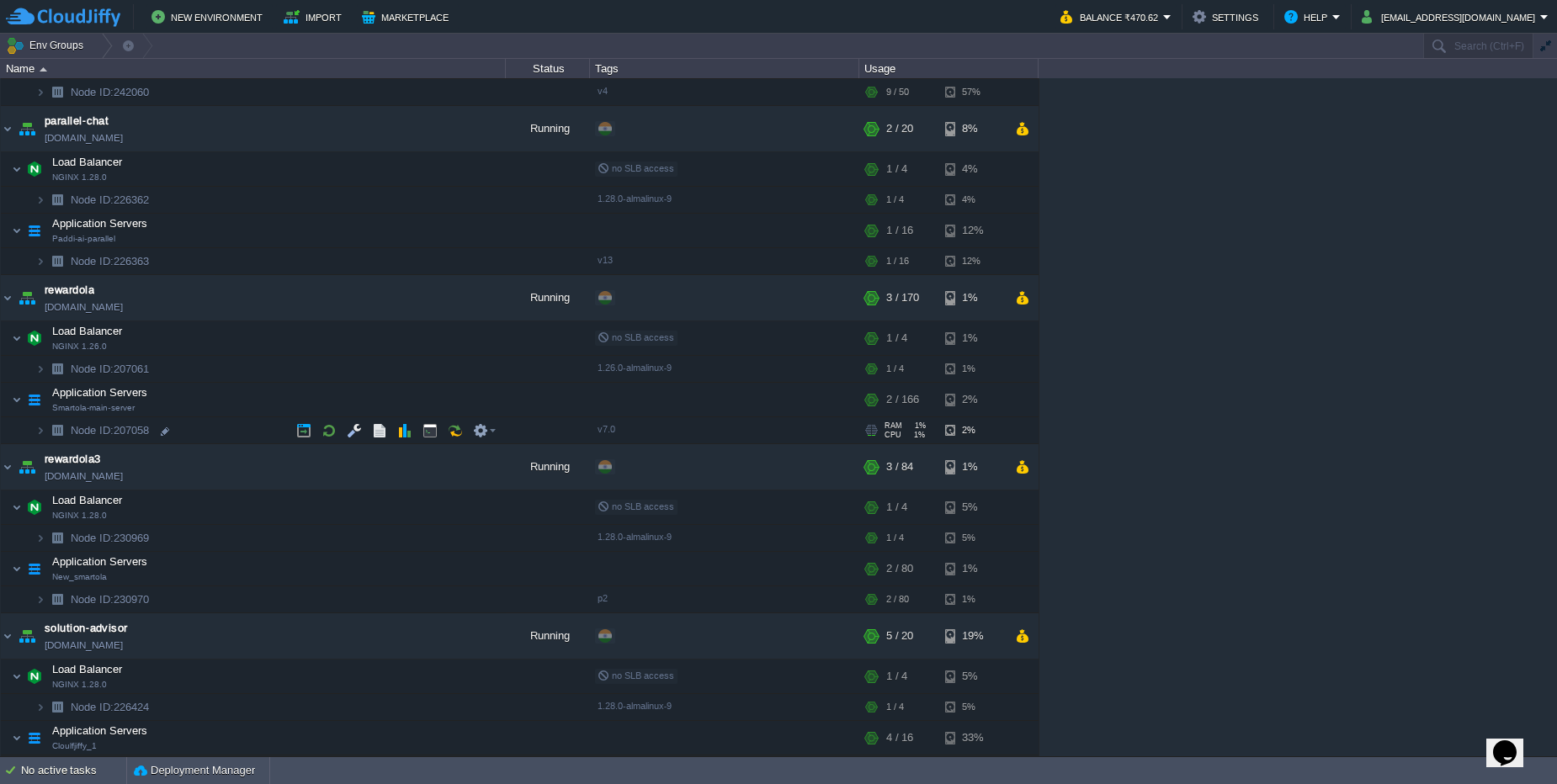
scroll to position [0, 0]
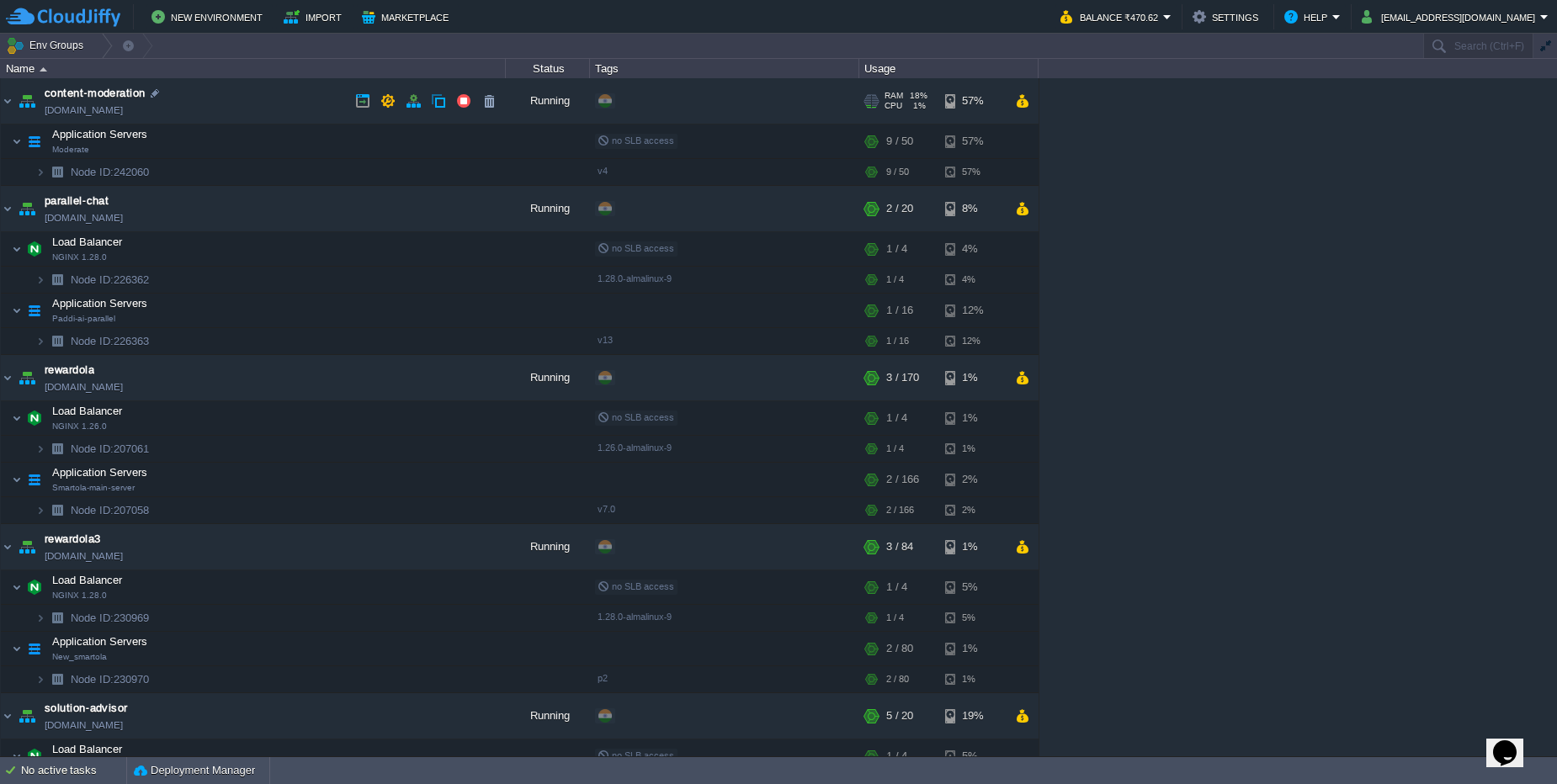
click at [258, 108] on td "content-moderation [DOMAIN_NAME]" at bounding box center [254, 101] width 505 height 46
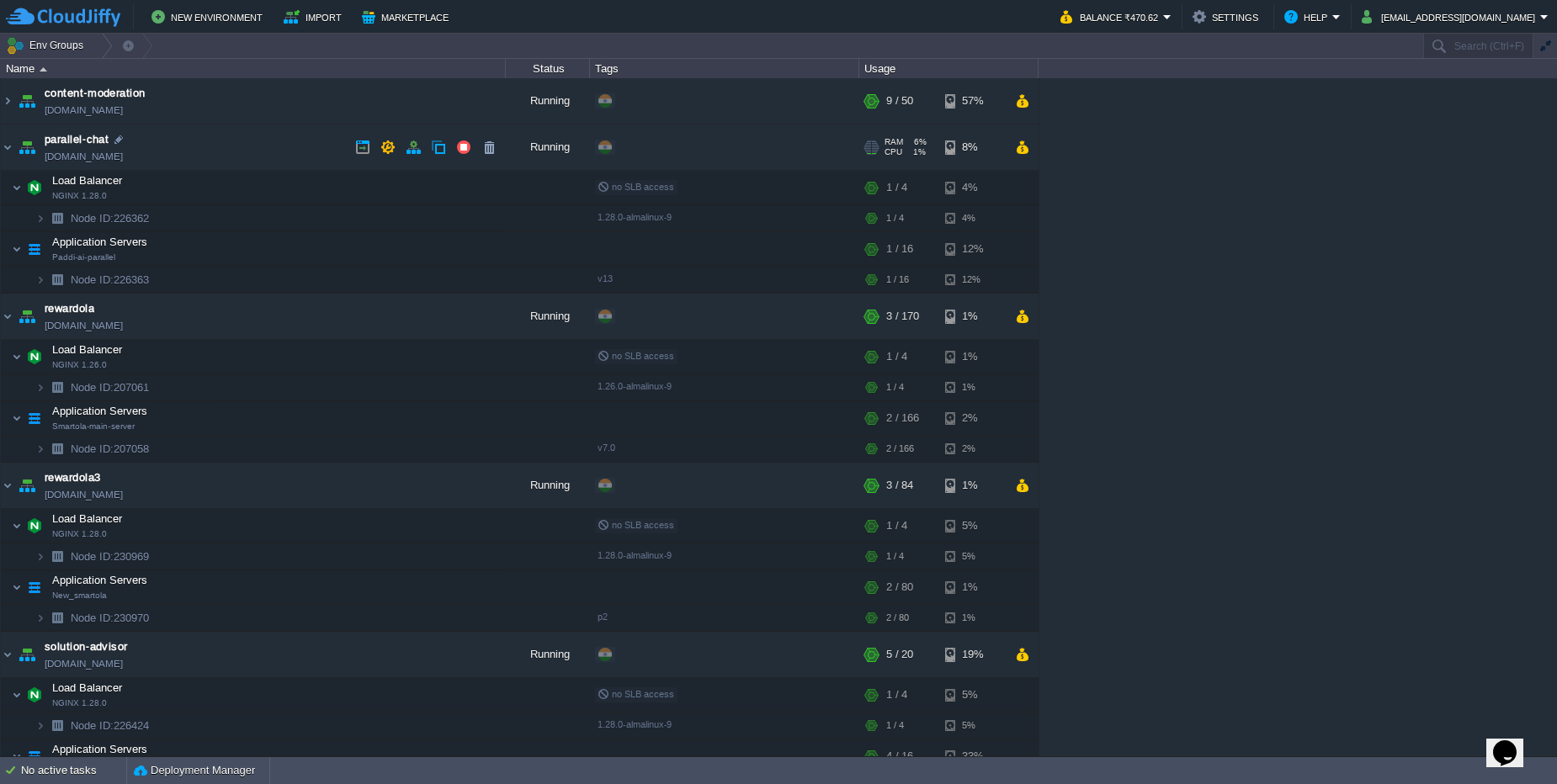
click at [250, 143] on td "parallel-chat [DOMAIN_NAME]" at bounding box center [254, 147] width 505 height 46
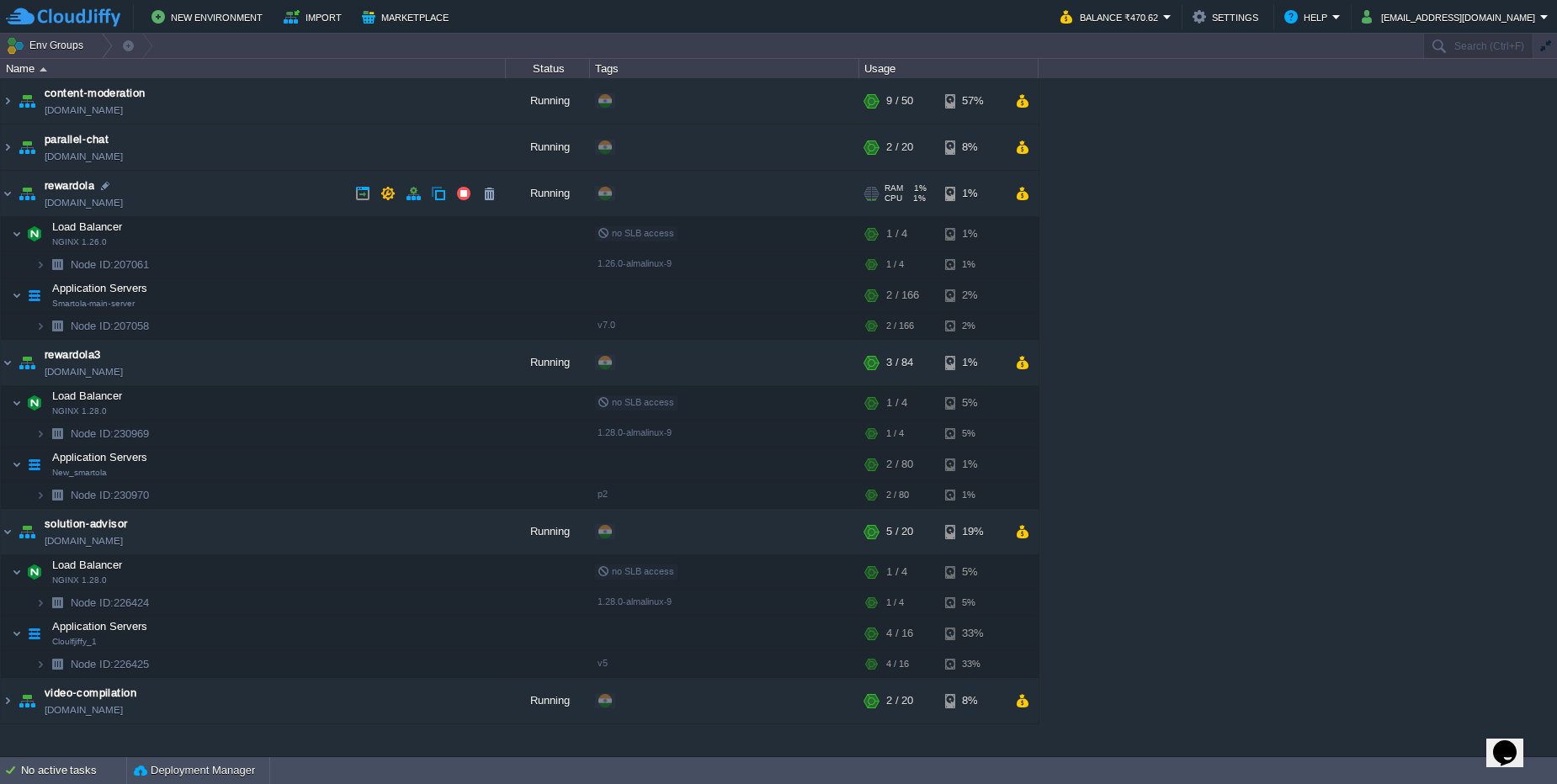
click at [248, 190] on td "rewardola [DOMAIN_NAME]" at bounding box center [254, 194] width 505 height 46
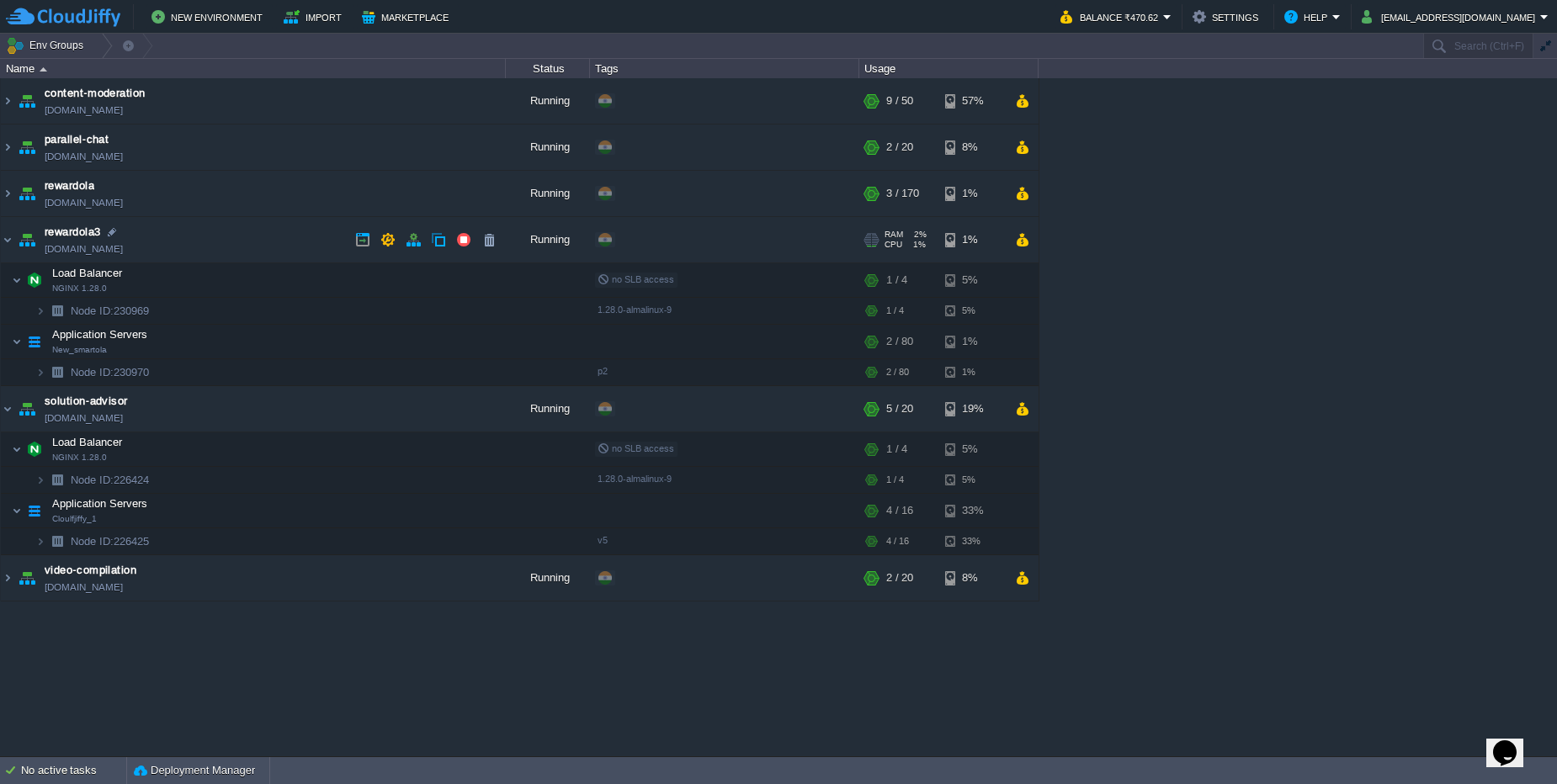
click at [247, 247] on td "rewardola3 [DOMAIN_NAME]" at bounding box center [254, 240] width 505 height 46
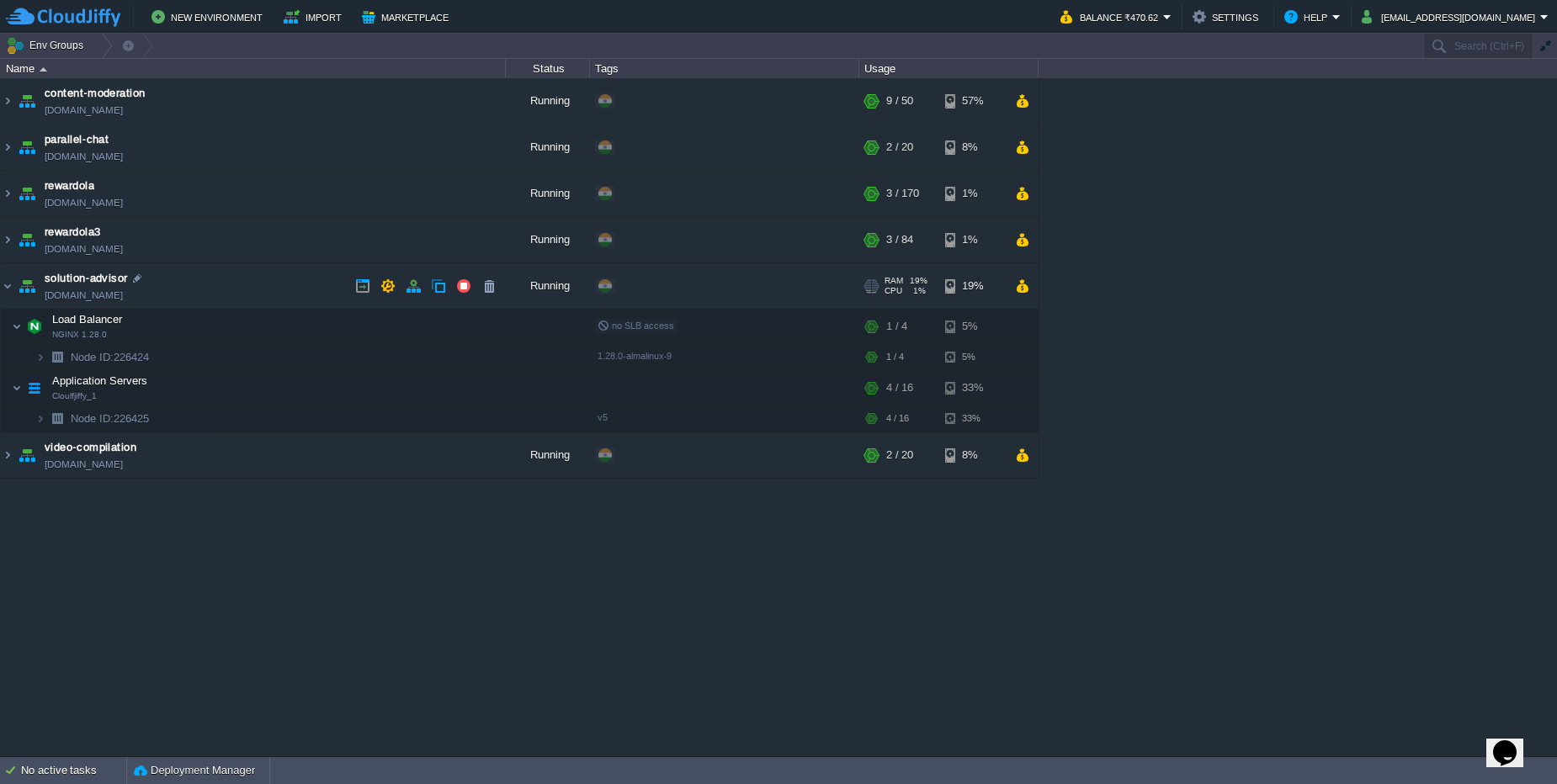
click at [251, 288] on td "solution-advisor [DOMAIN_NAME]" at bounding box center [254, 286] width 505 height 46
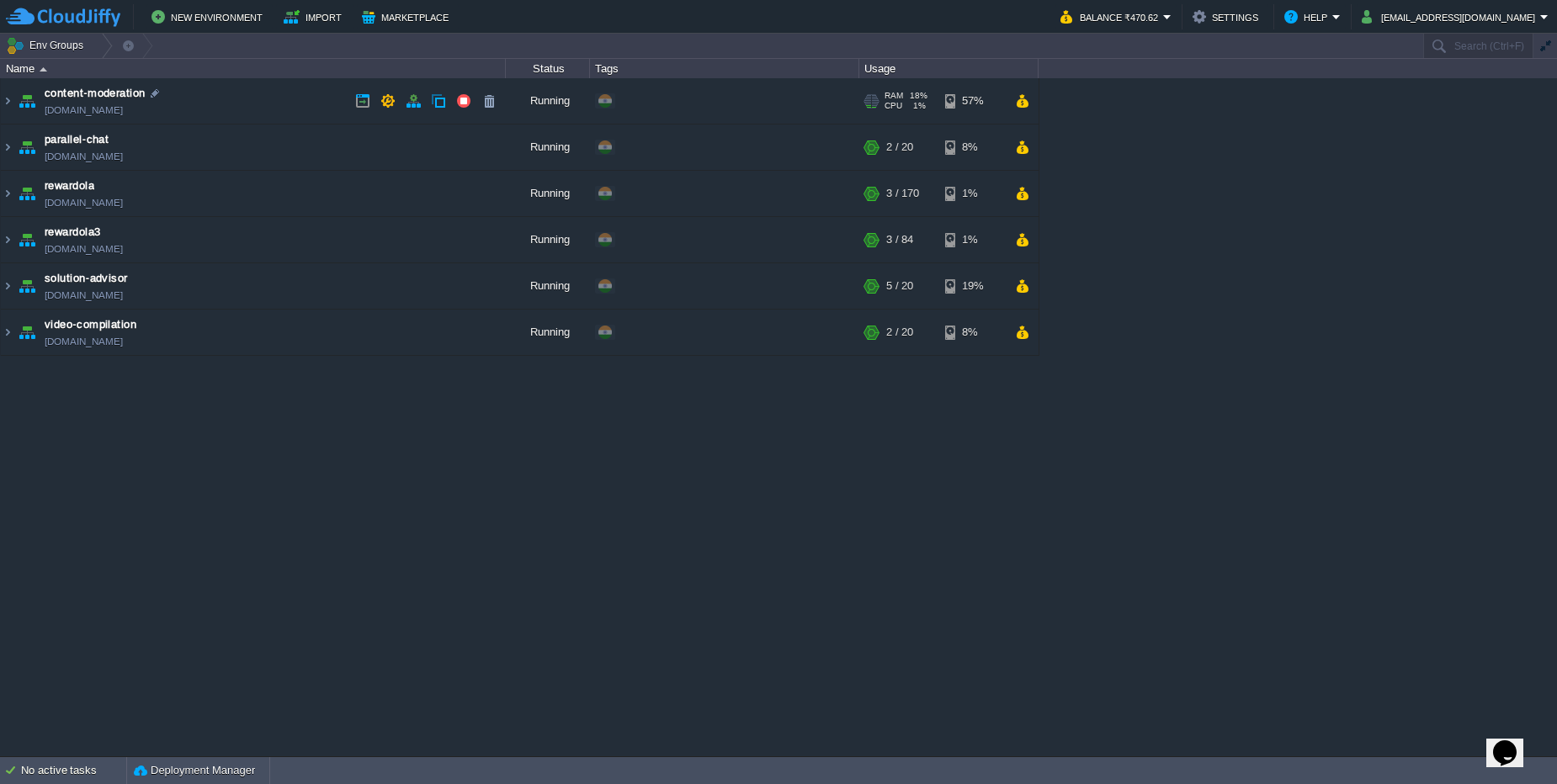
click at [307, 98] on td "content-moderation [DOMAIN_NAME]" at bounding box center [254, 101] width 505 height 46
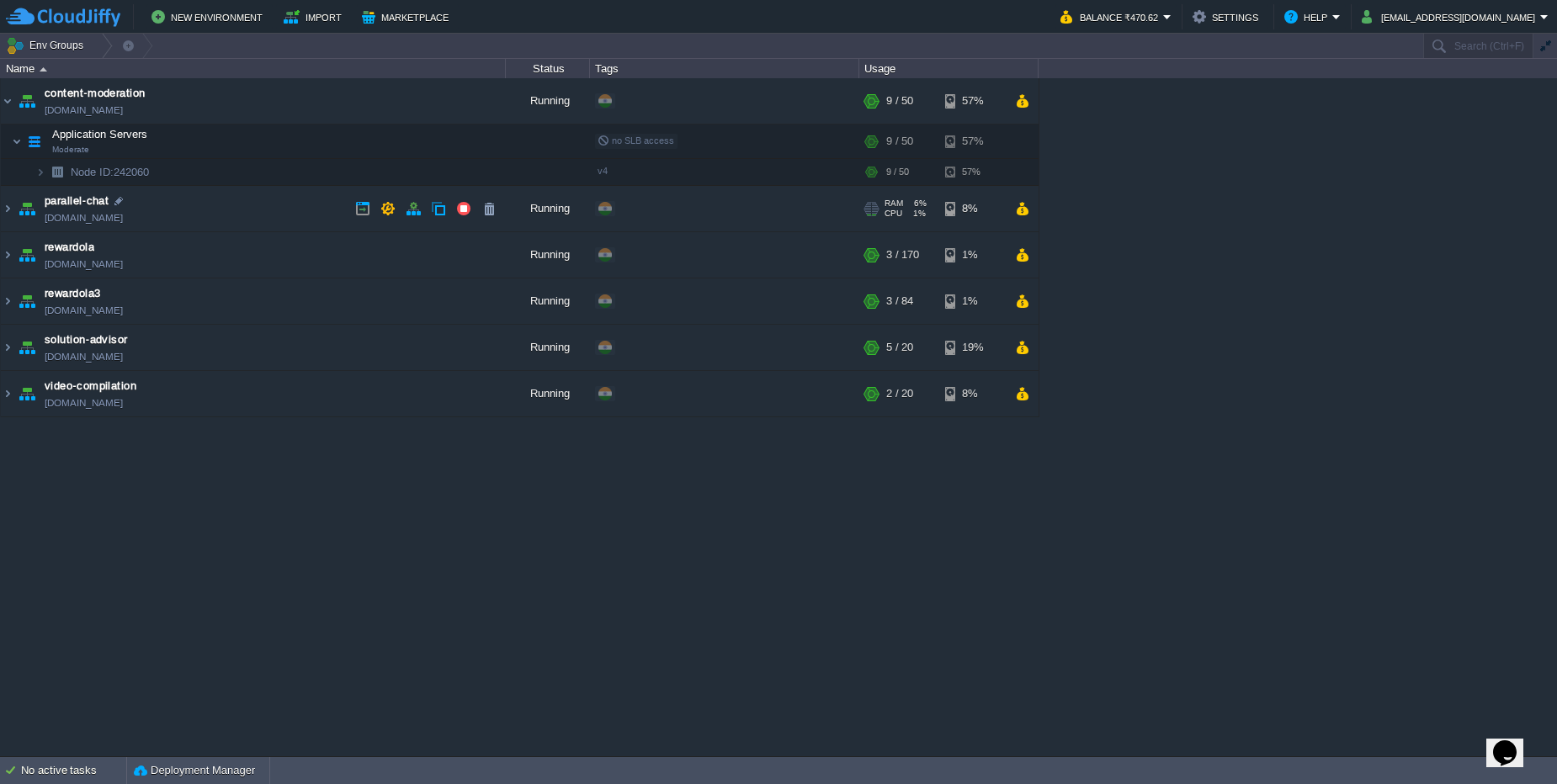
click at [263, 205] on td "parallel-chat [DOMAIN_NAME]" at bounding box center [254, 208] width 505 height 46
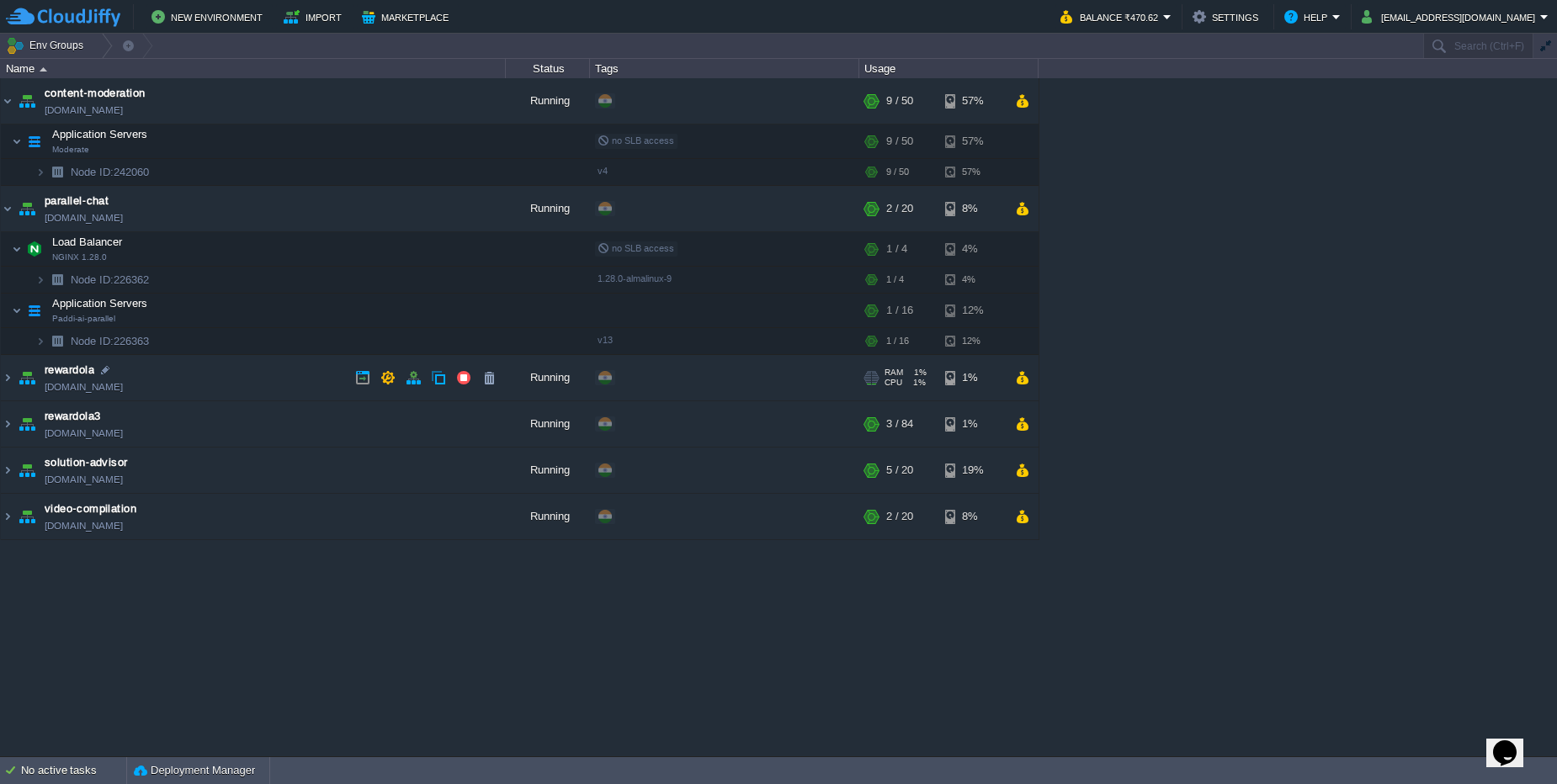
click at [243, 379] on td "rewardola [DOMAIN_NAME]" at bounding box center [254, 377] width 505 height 46
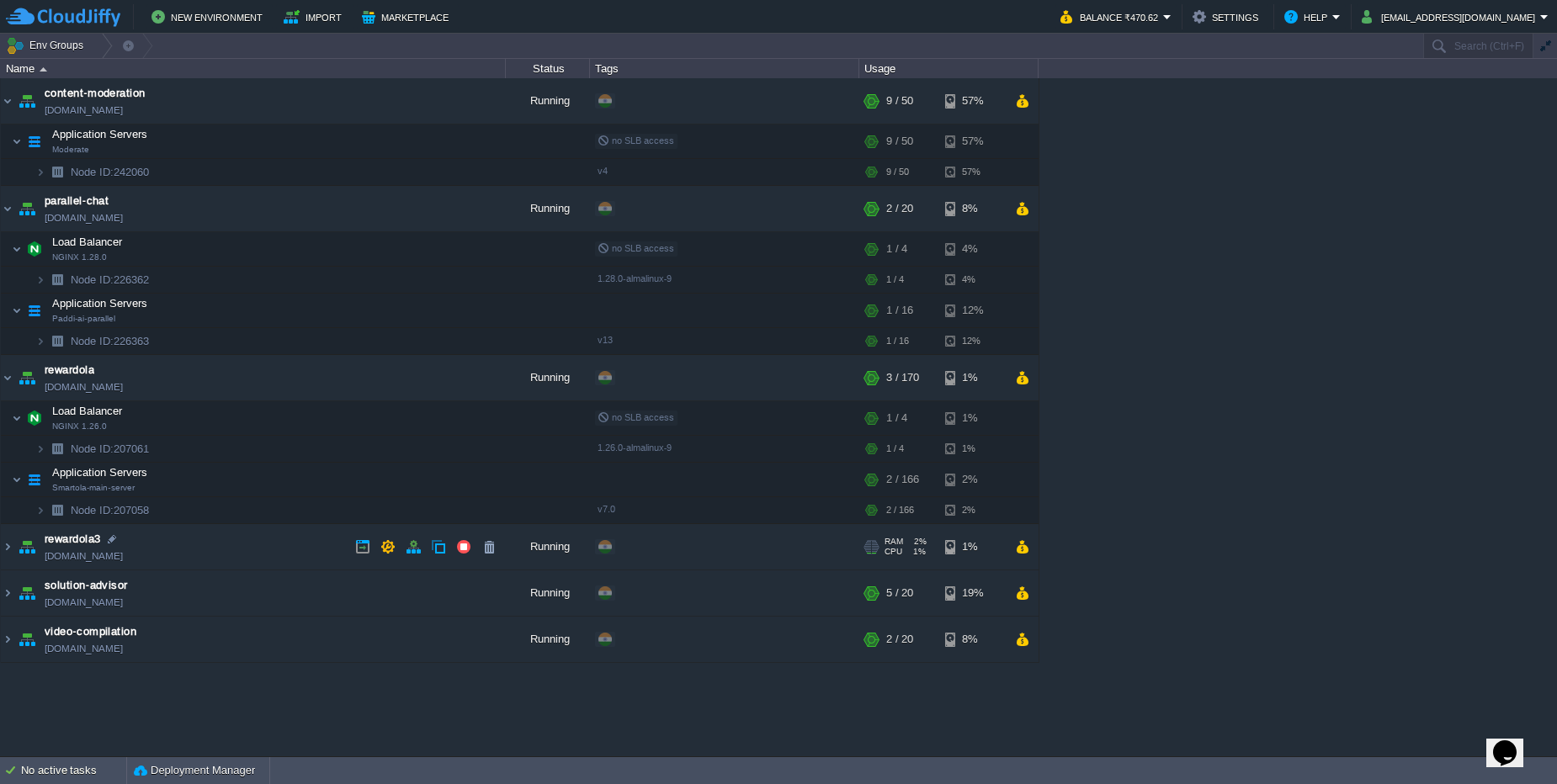
click at [225, 543] on td "rewardola3 [DOMAIN_NAME]" at bounding box center [254, 546] width 505 height 46
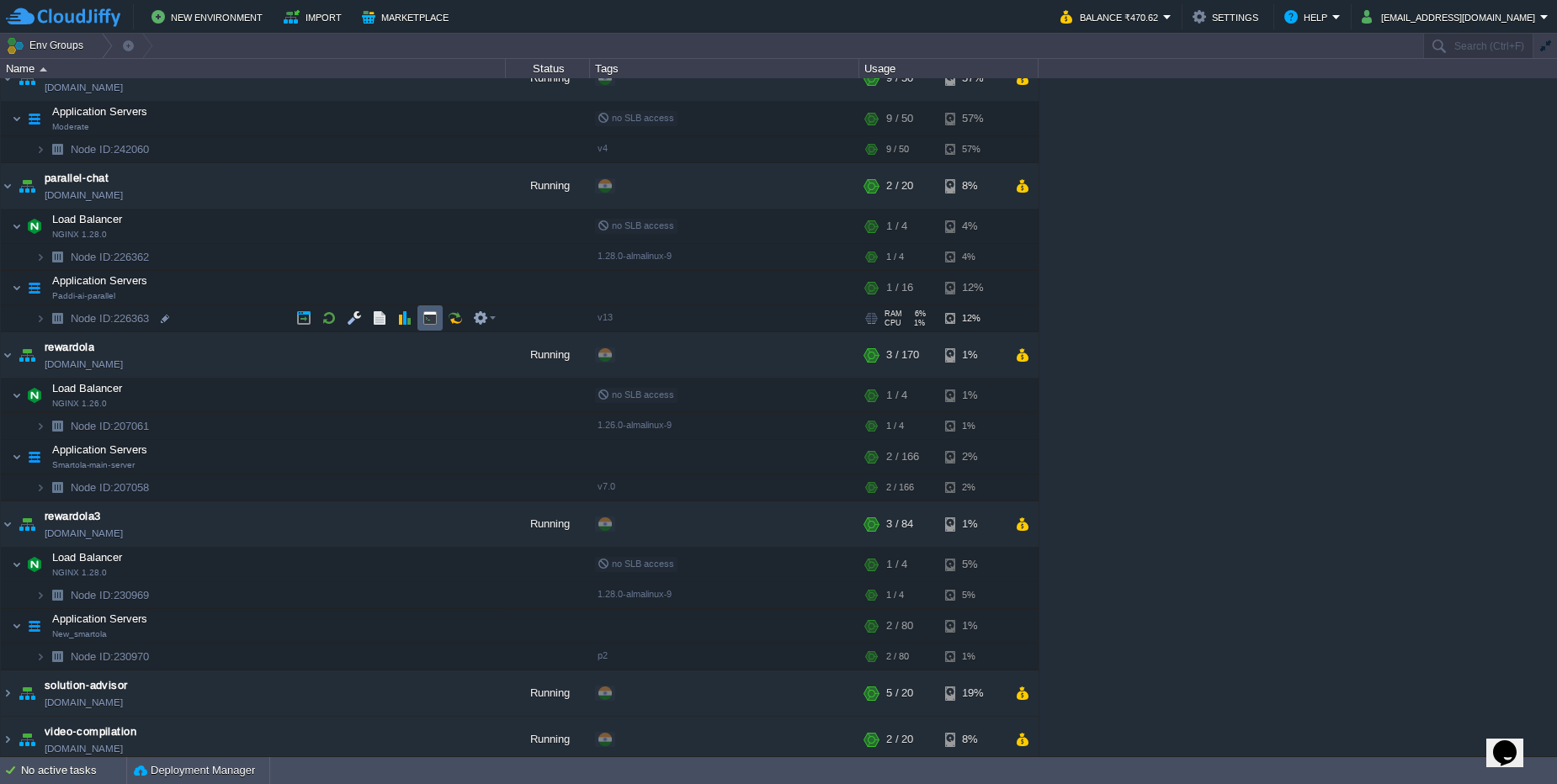
scroll to position [29, 0]
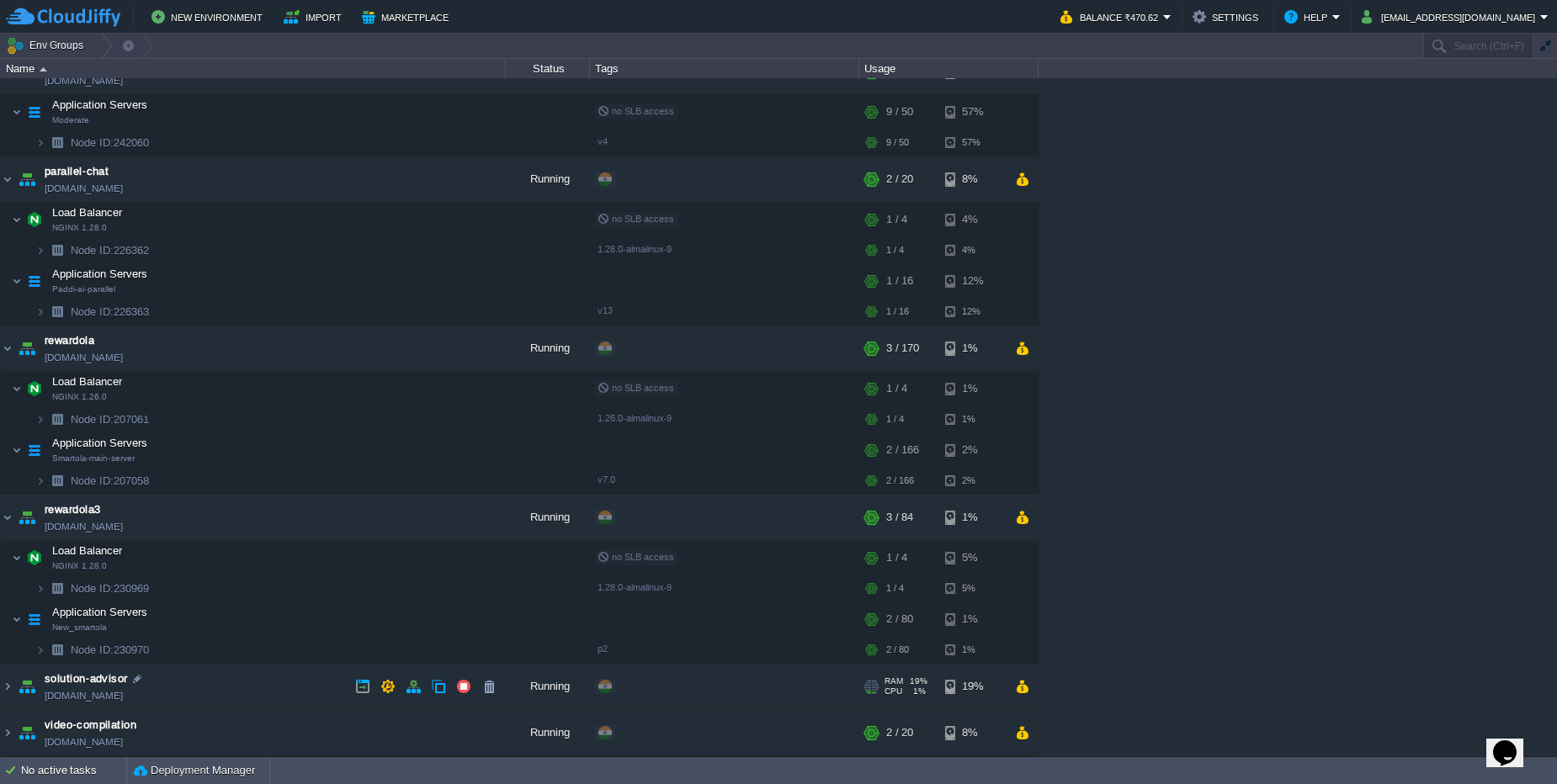
click at [240, 685] on td "solution-advisor [DOMAIN_NAME]" at bounding box center [254, 686] width 505 height 46
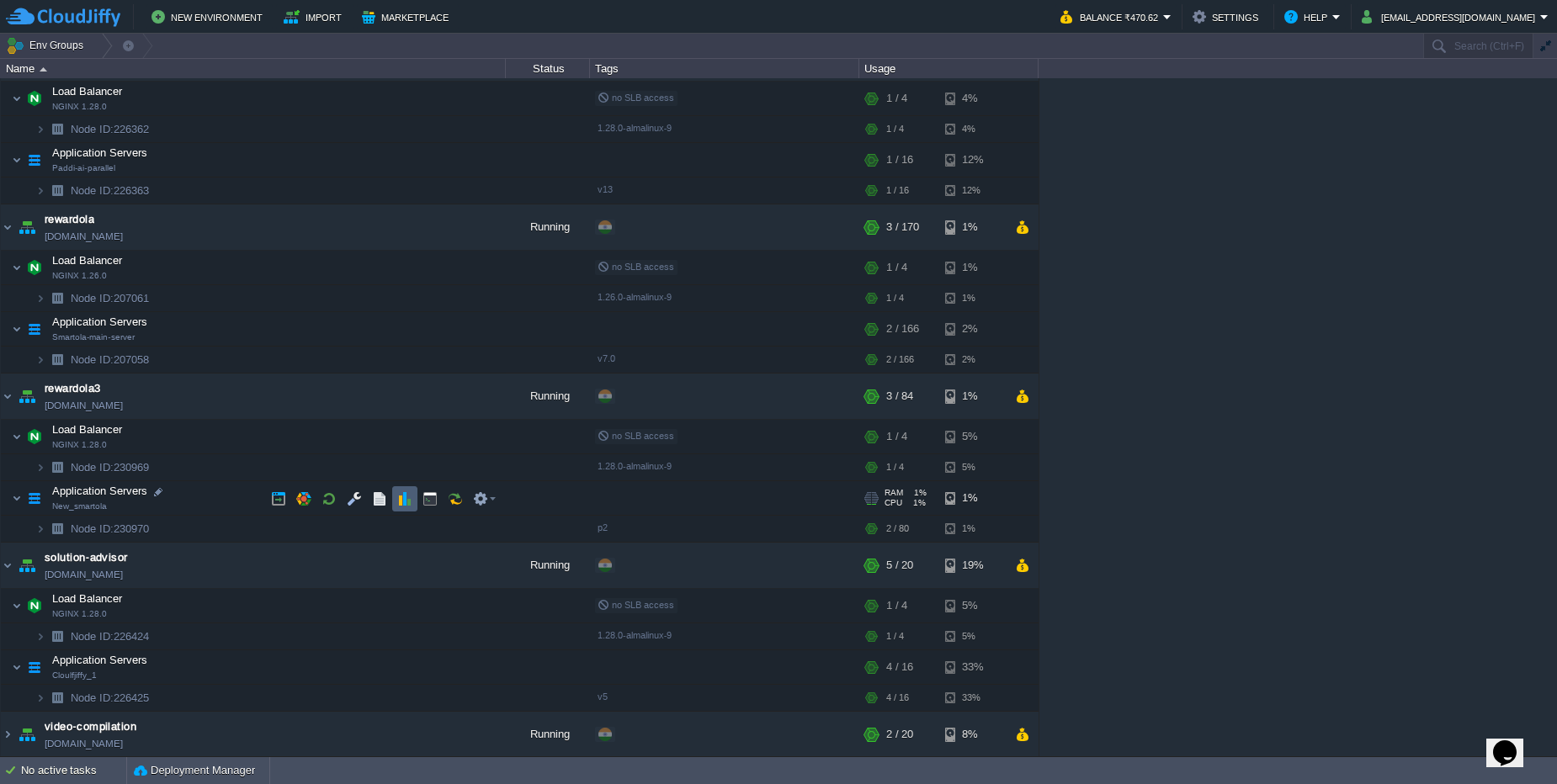
scroll to position [152, 0]
click at [292, 719] on td "video-compilation [DOMAIN_NAME]" at bounding box center [254, 732] width 505 height 46
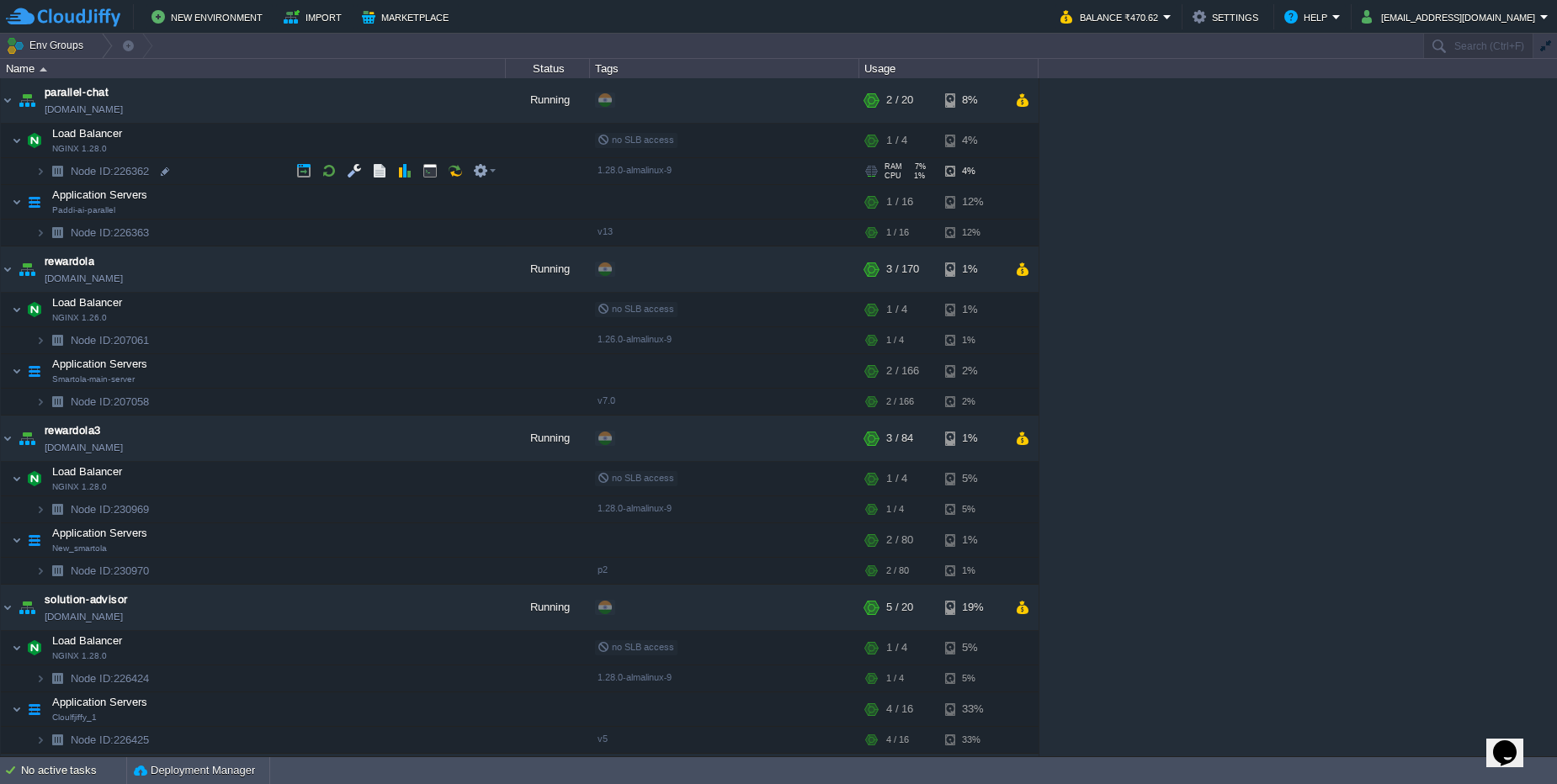
scroll to position [0, 0]
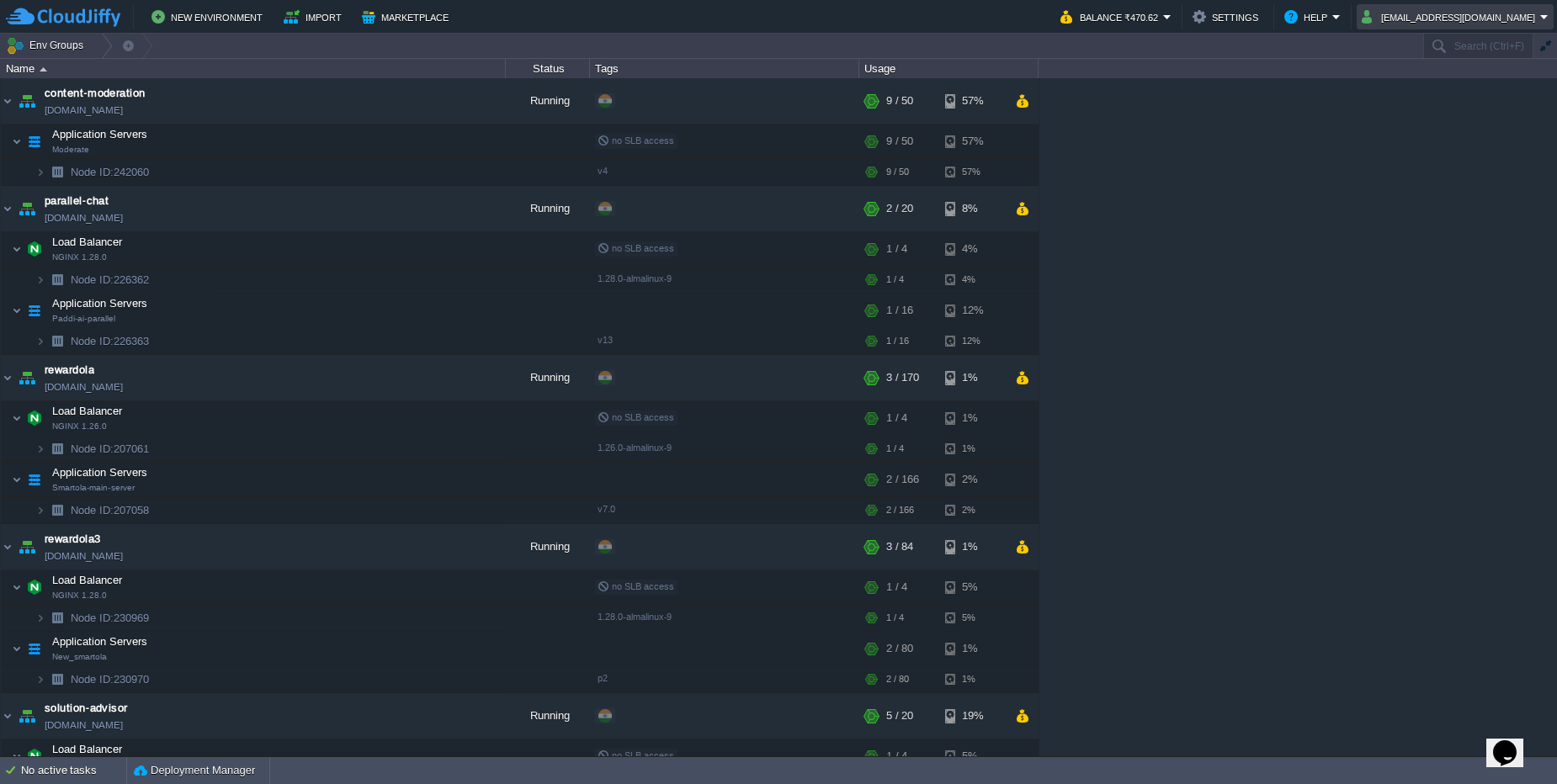
click at [1466, 22] on button "[EMAIL_ADDRESS][DOMAIN_NAME]" at bounding box center [1450, 17] width 178 height 21
click at [1416, 84] on link "Sign out" at bounding box center [1445, 88] width 209 height 19
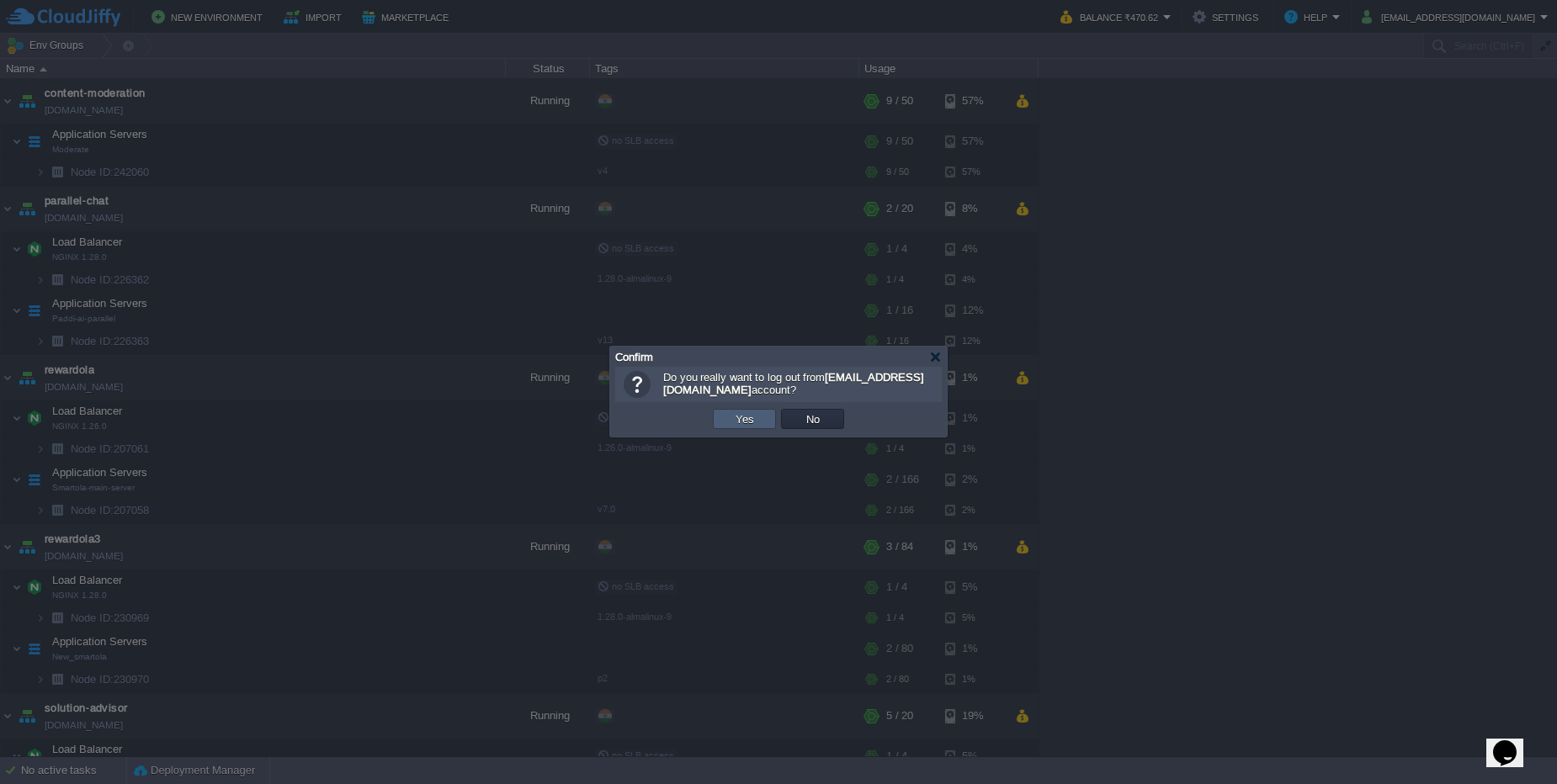
click at [740, 418] on button "Yes" at bounding box center [744, 419] width 29 height 15
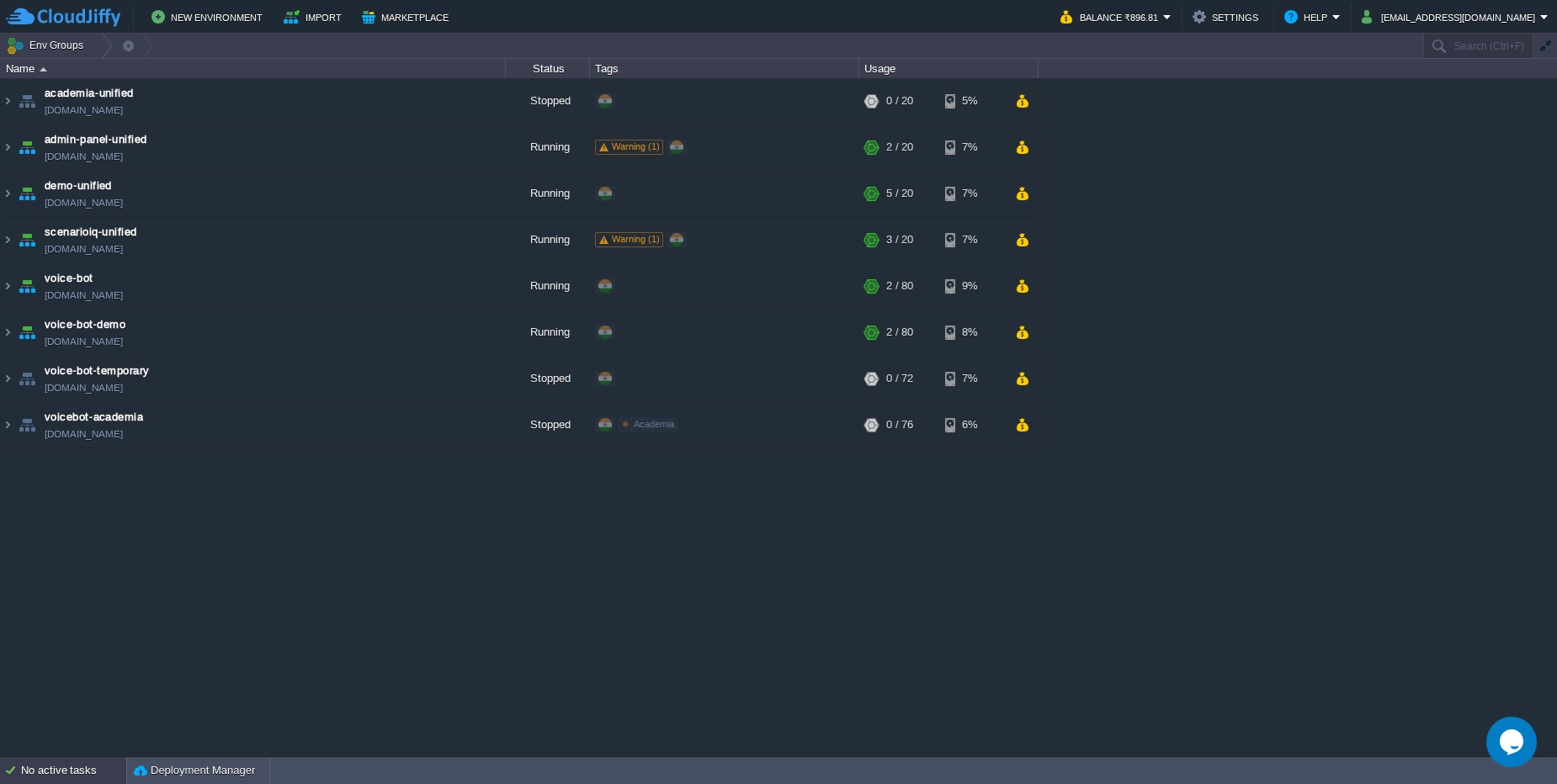
click at [59, 772] on div "No active tasks" at bounding box center [73, 769] width 105 height 27
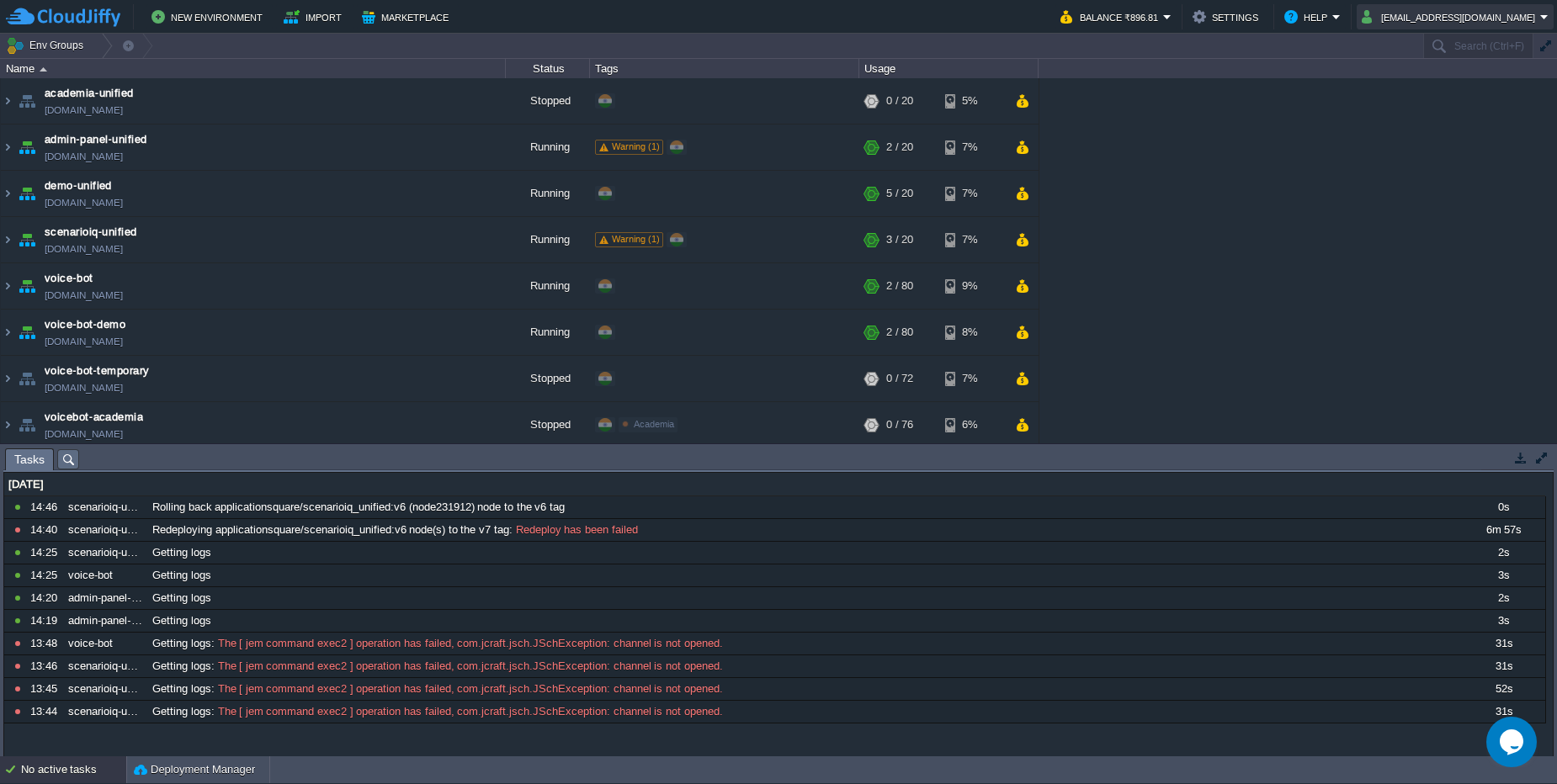
click at [1462, 18] on button "info@applicationsquare.com" at bounding box center [1450, 17] width 178 height 21
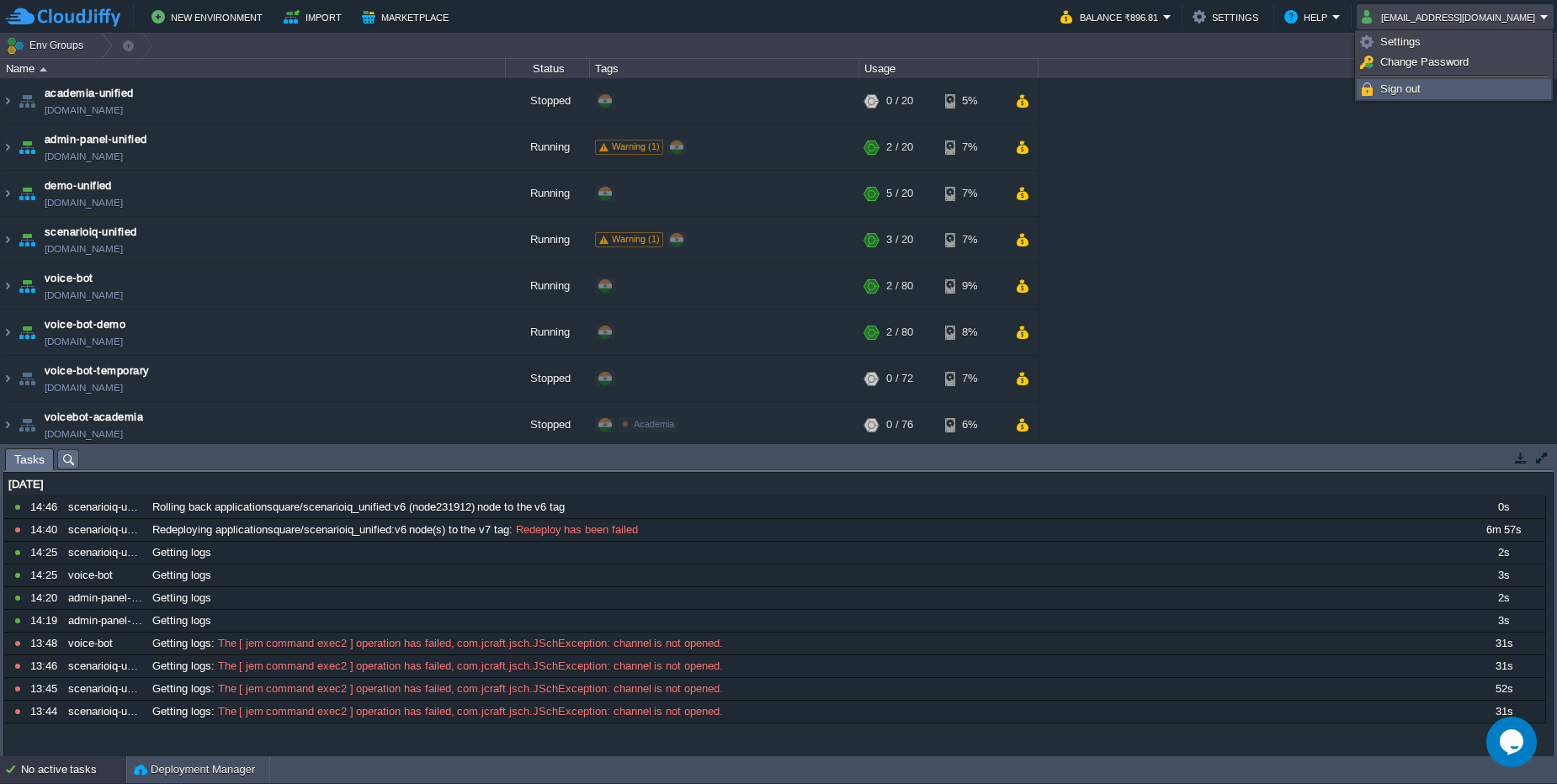
click at [1420, 88] on link "Sign out" at bounding box center [1454, 88] width 193 height 19
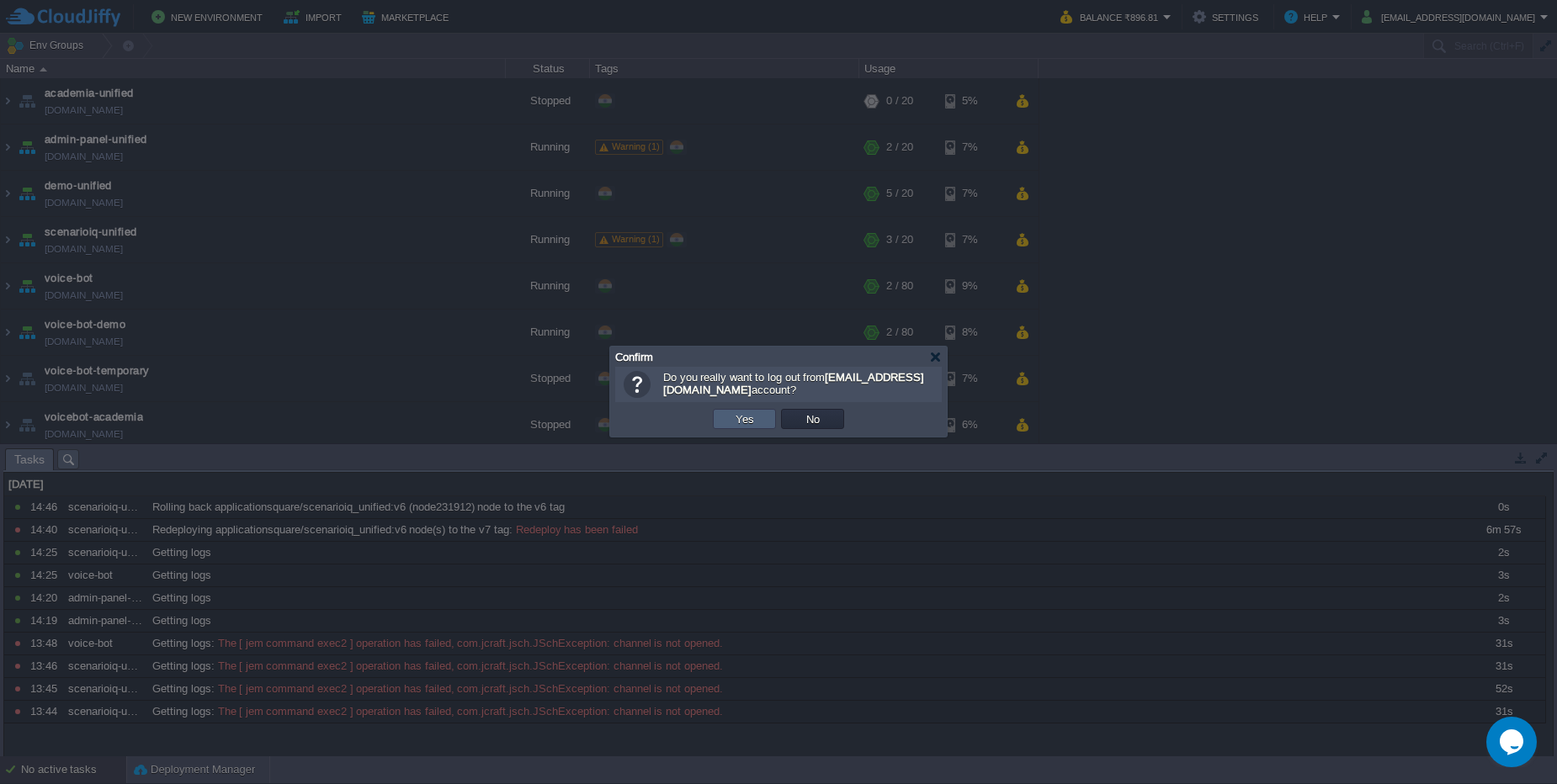
click at [730, 415] on button "Yes" at bounding box center [744, 419] width 29 height 15
